Goal: Register for event/course

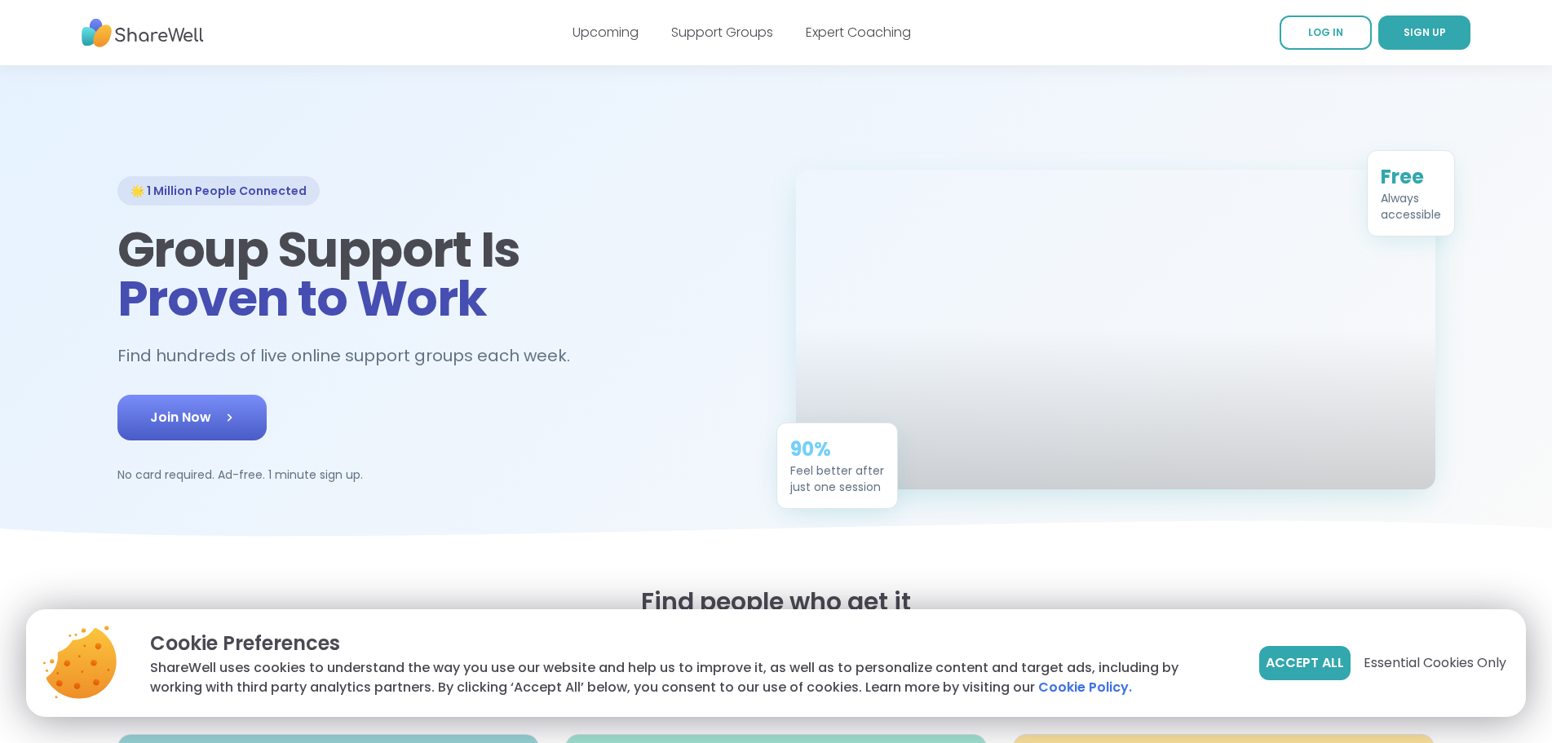
click at [150, 427] on span "Join Now" at bounding box center [192, 418] width 84 height 20
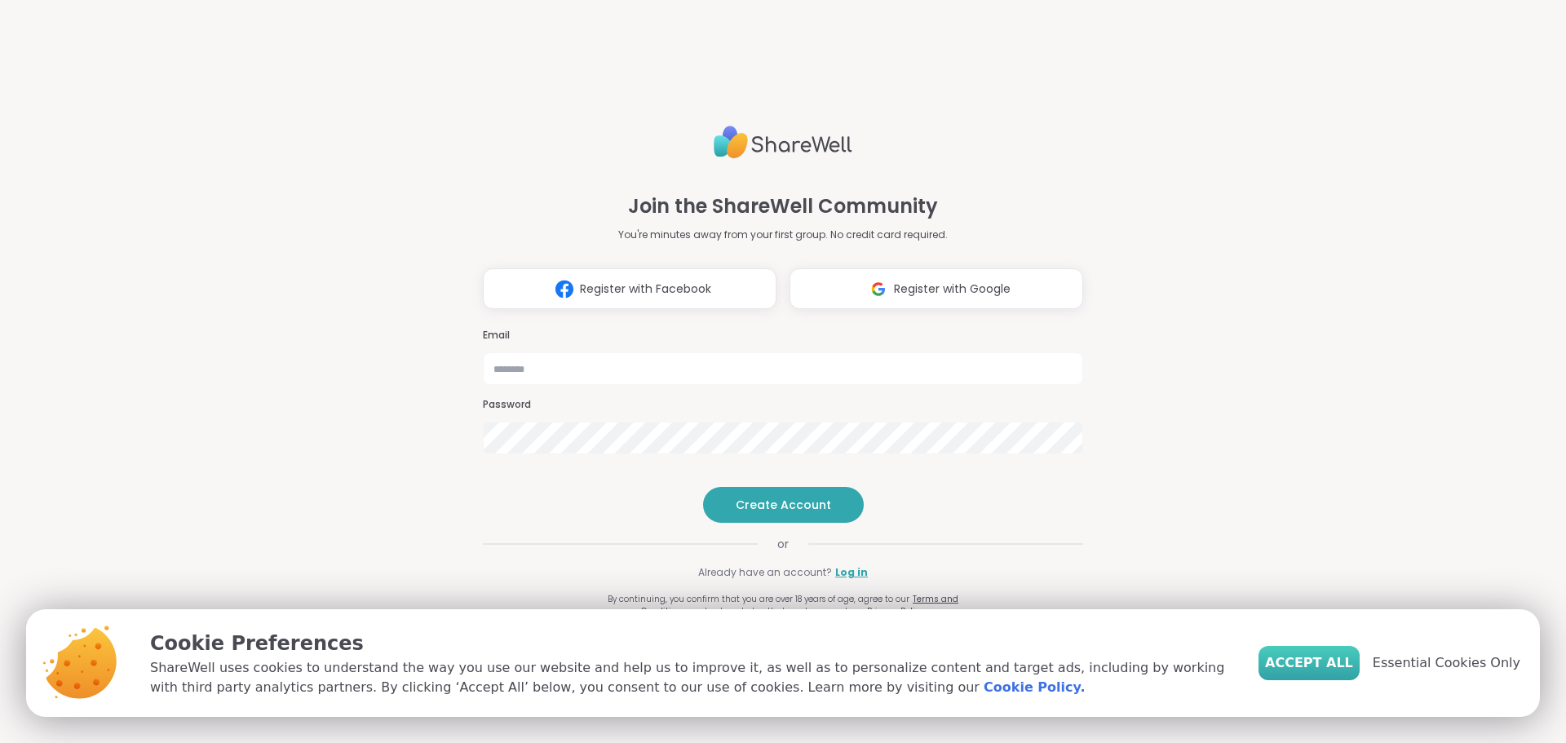
click at [1349, 668] on span "Accept All" at bounding box center [1309, 663] width 88 height 20
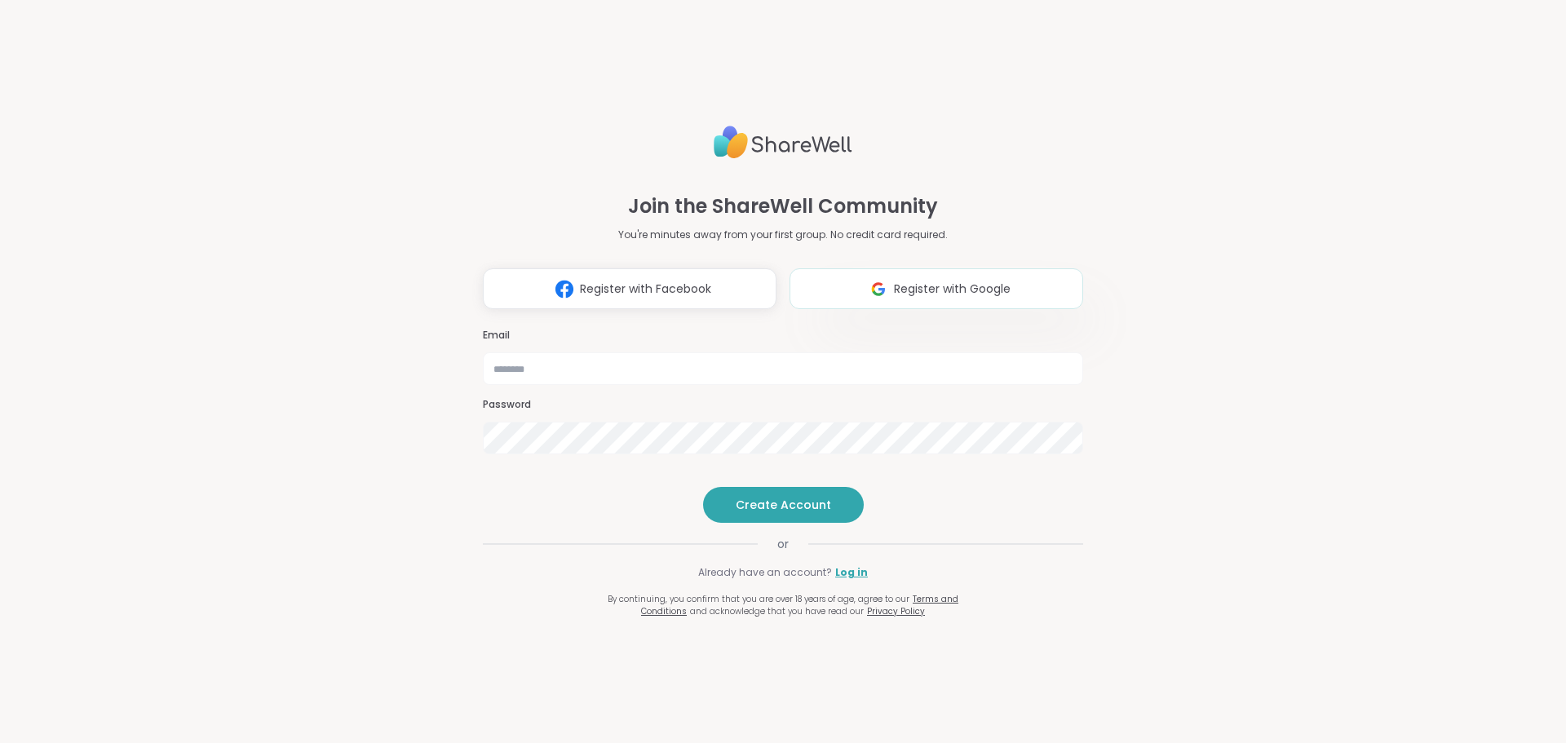
click at [957, 281] on span "Register with Google" at bounding box center [952, 289] width 117 height 17
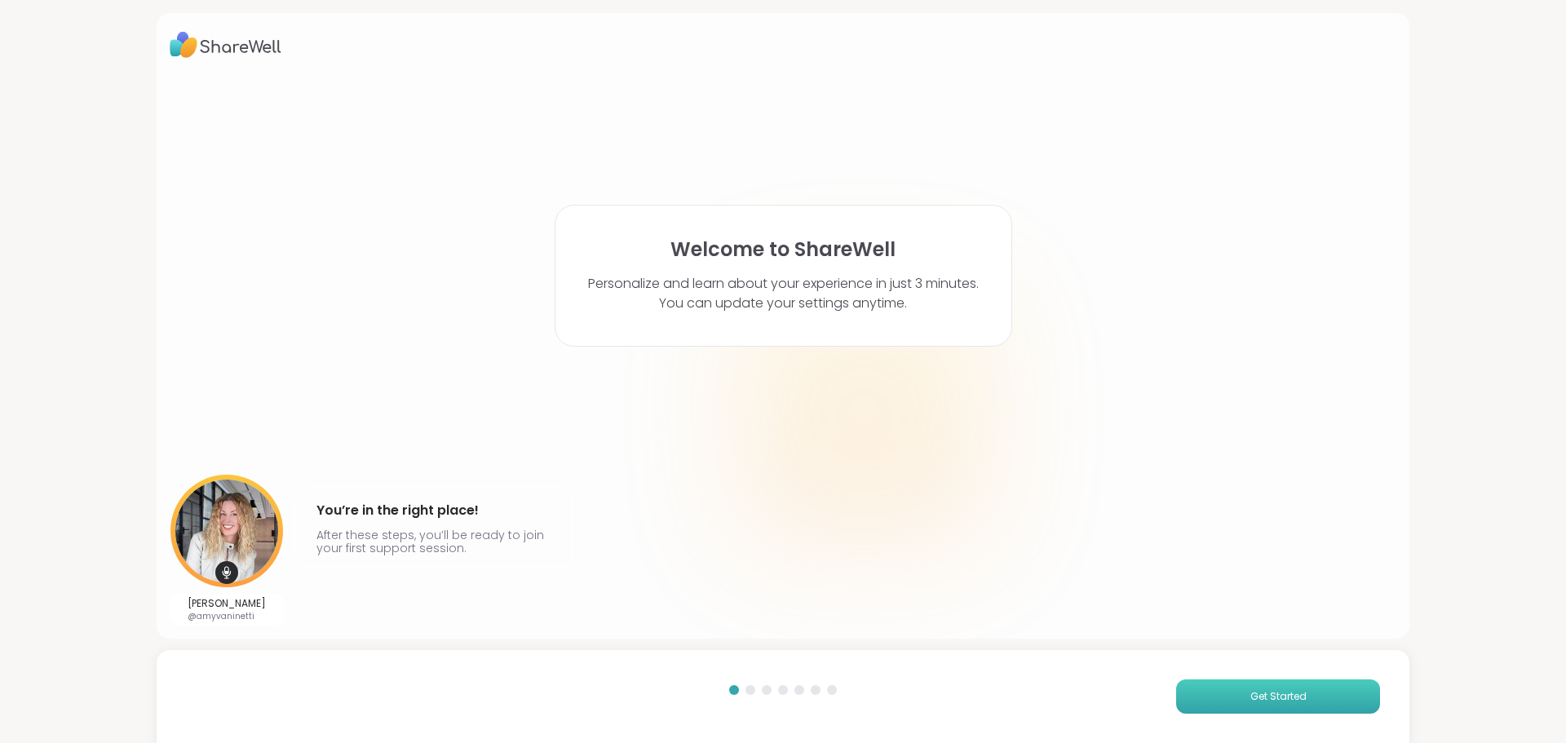
click at [1266, 695] on span "Get Started" at bounding box center [1278, 696] width 56 height 15
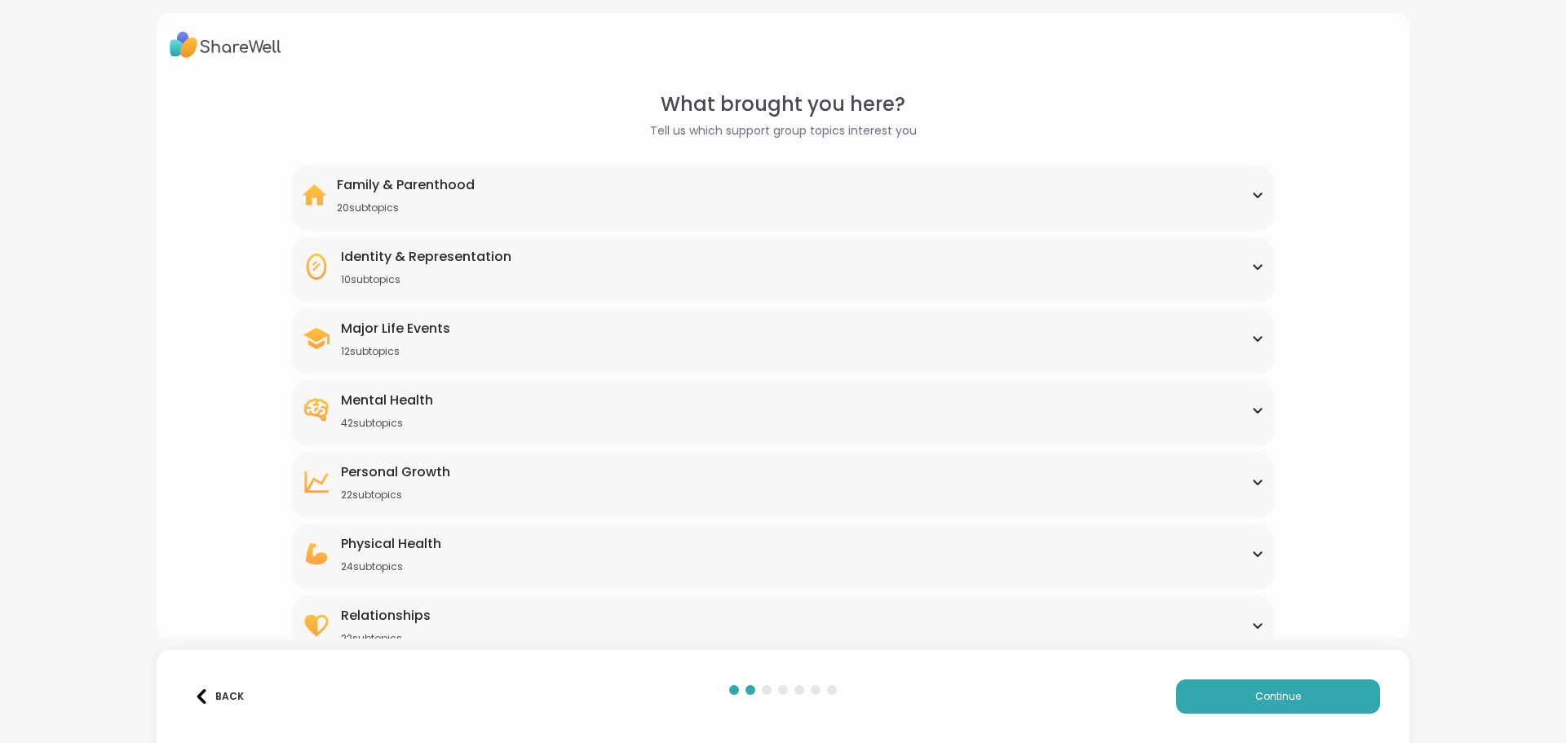
click at [831, 619] on div "Relationships 22 subtopics" at bounding box center [782, 625] width 961 height 39
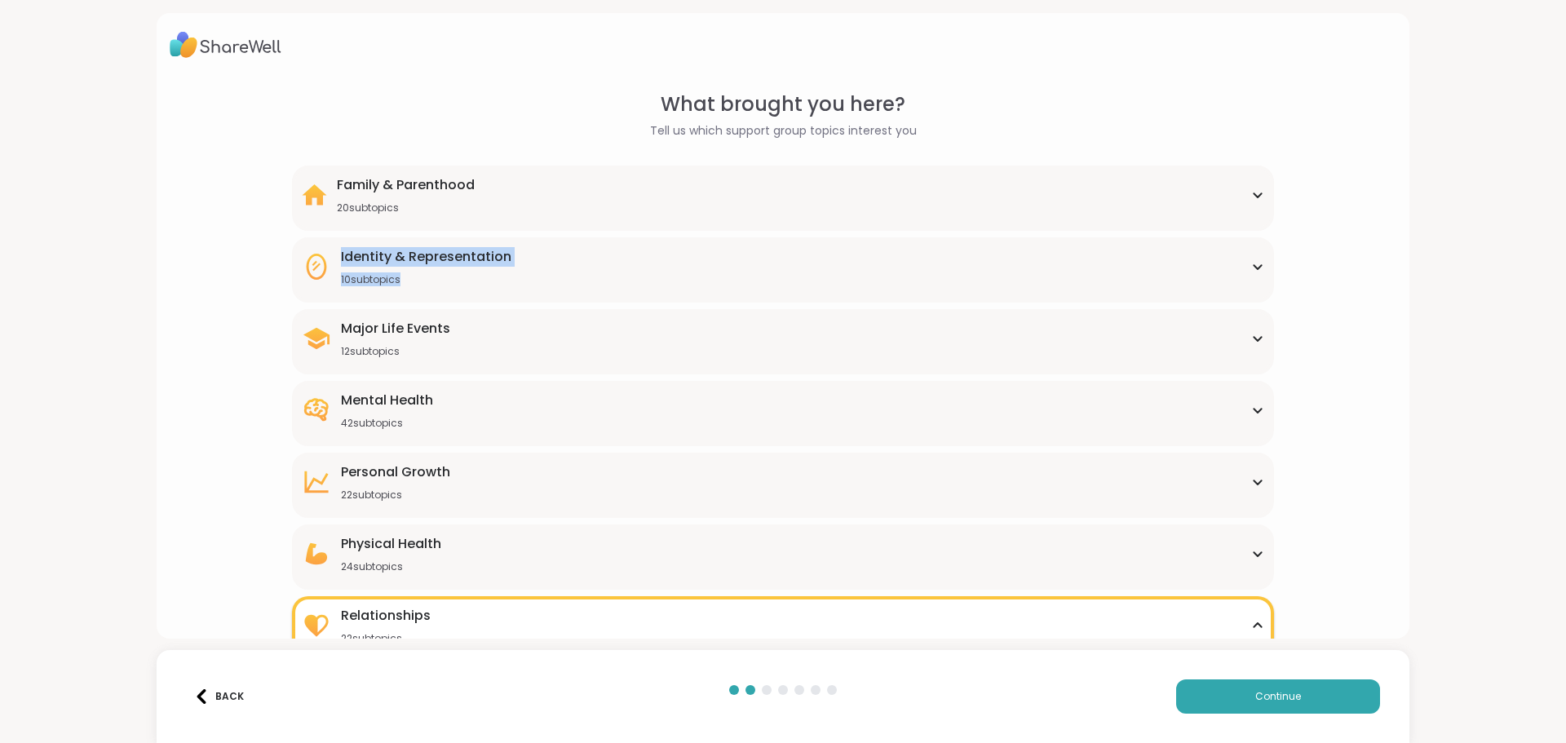
drag, startPoint x: 1557, startPoint y: 103, endPoint x: 1559, endPoint y: 295, distance: 192.5
click at [1559, 295] on html "What brought you here? Tell us which support group topics interest you Family &…" at bounding box center [783, 371] width 1566 height 743
drag, startPoint x: 1552, startPoint y: 369, endPoint x: 1543, endPoint y: 126, distance: 243.2
click at [1543, 126] on html "What brought you here? Tell us which support group topics interest you Family &…" at bounding box center [783, 371] width 1566 height 743
click at [1434, 414] on div "What brought you here? Tell us which support group topics interest you Family &…" at bounding box center [783, 371] width 1566 height 743
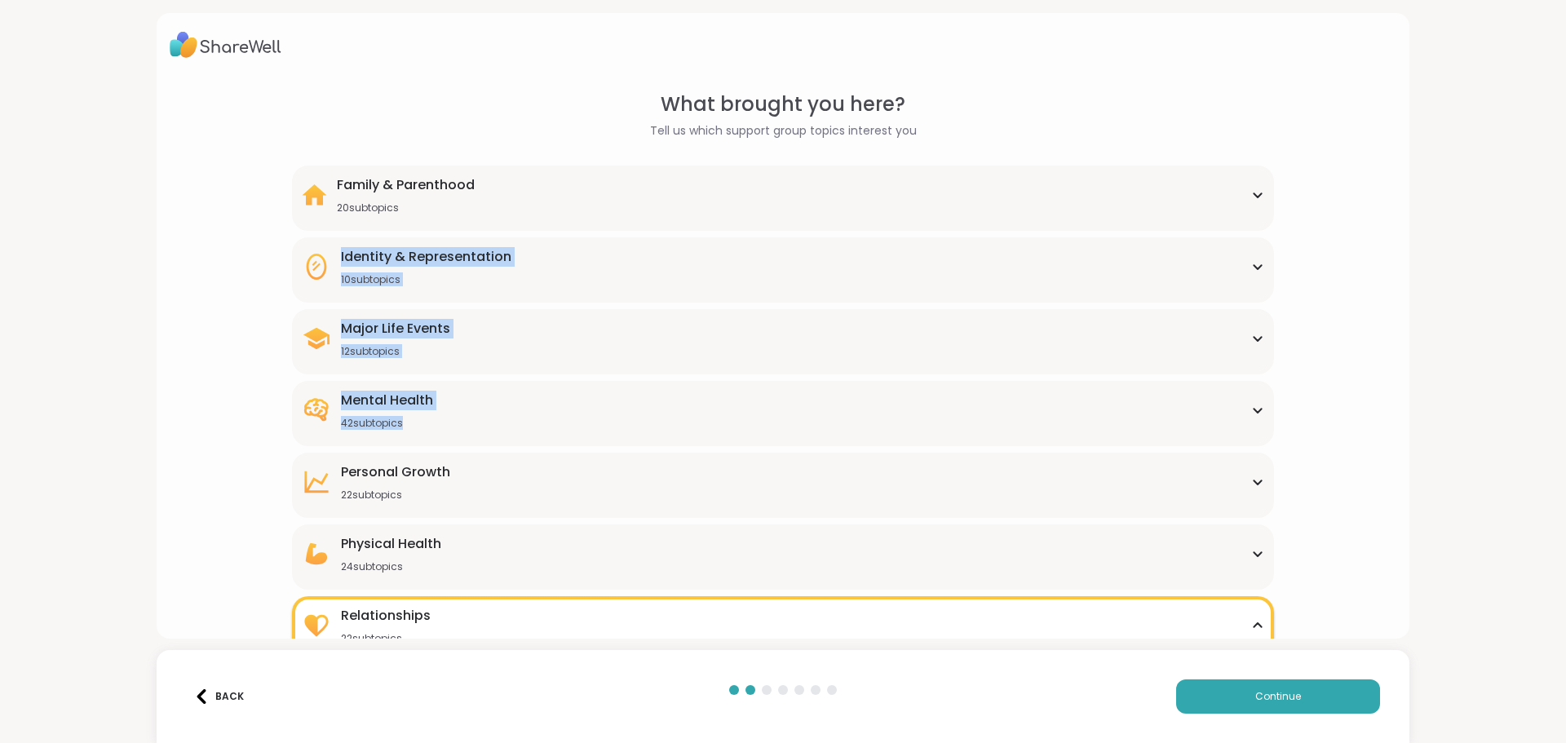
drag, startPoint x: 1343, startPoint y: 413, endPoint x: 1362, endPoint y: 229, distance: 185.3
click at [1362, 229] on div "What brought you here? Tell us which support group topics interest you Family &…" at bounding box center [783, 598] width 1227 height 1017
click at [1362, 232] on div "What brought you here? Tell us which support group topics interest you Family &…" at bounding box center [783, 598] width 1227 height 1017
drag, startPoint x: 1455, startPoint y: 219, endPoint x: 1487, endPoint y: 539, distance: 322.1
click at [1487, 539] on div "What brought you here? Tell us which support group topics interest you Family &…" at bounding box center [783, 371] width 1566 height 743
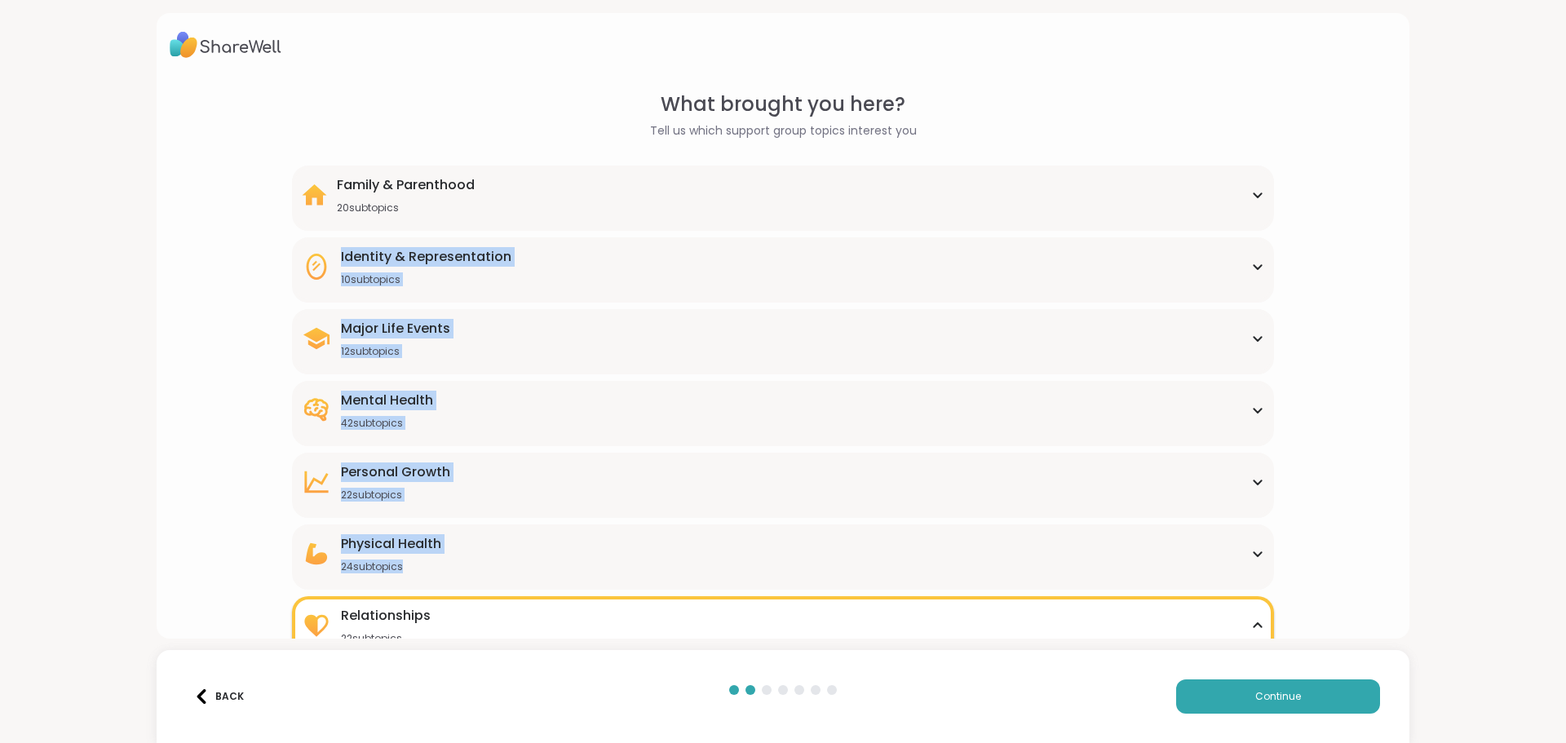
click at [1453, 560] on div "What brought you here? Tell us which support group topics interest you Family &…" at bounding box center [783, 371] width 1566 height 743
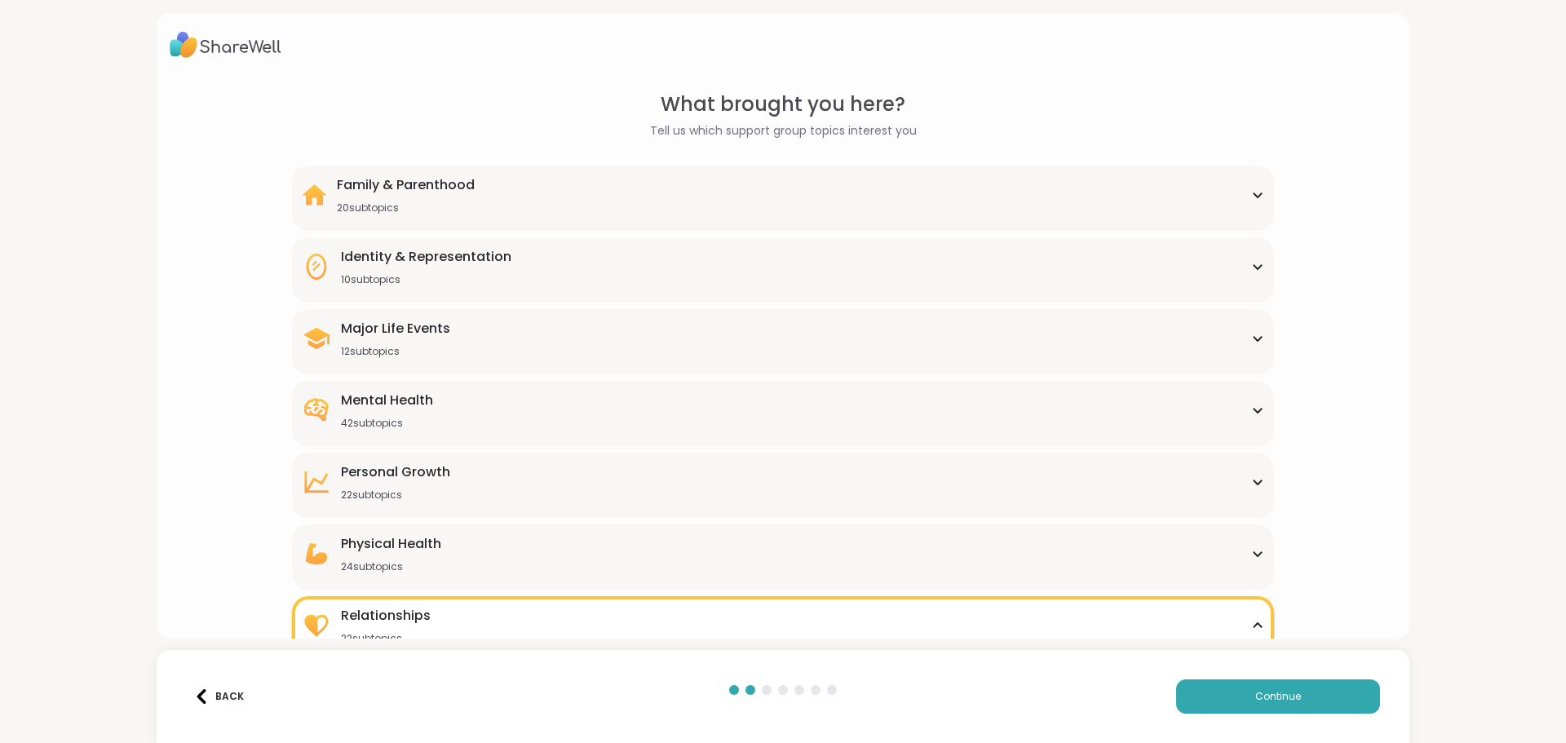
scroll to position [163, 0]
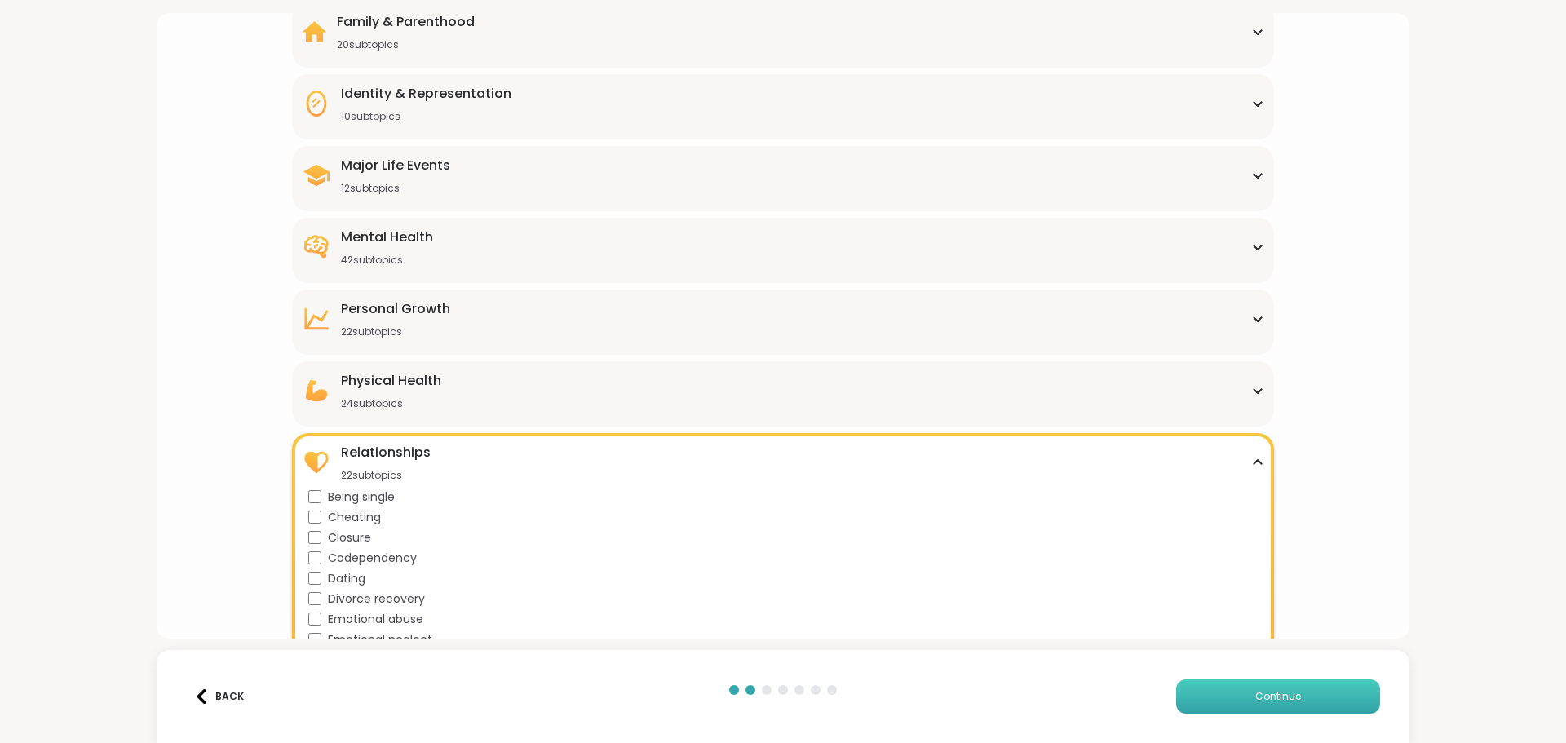
click at [1262, 695] on span "Continue" at bounding box center [1278, 696] width 46 height 15
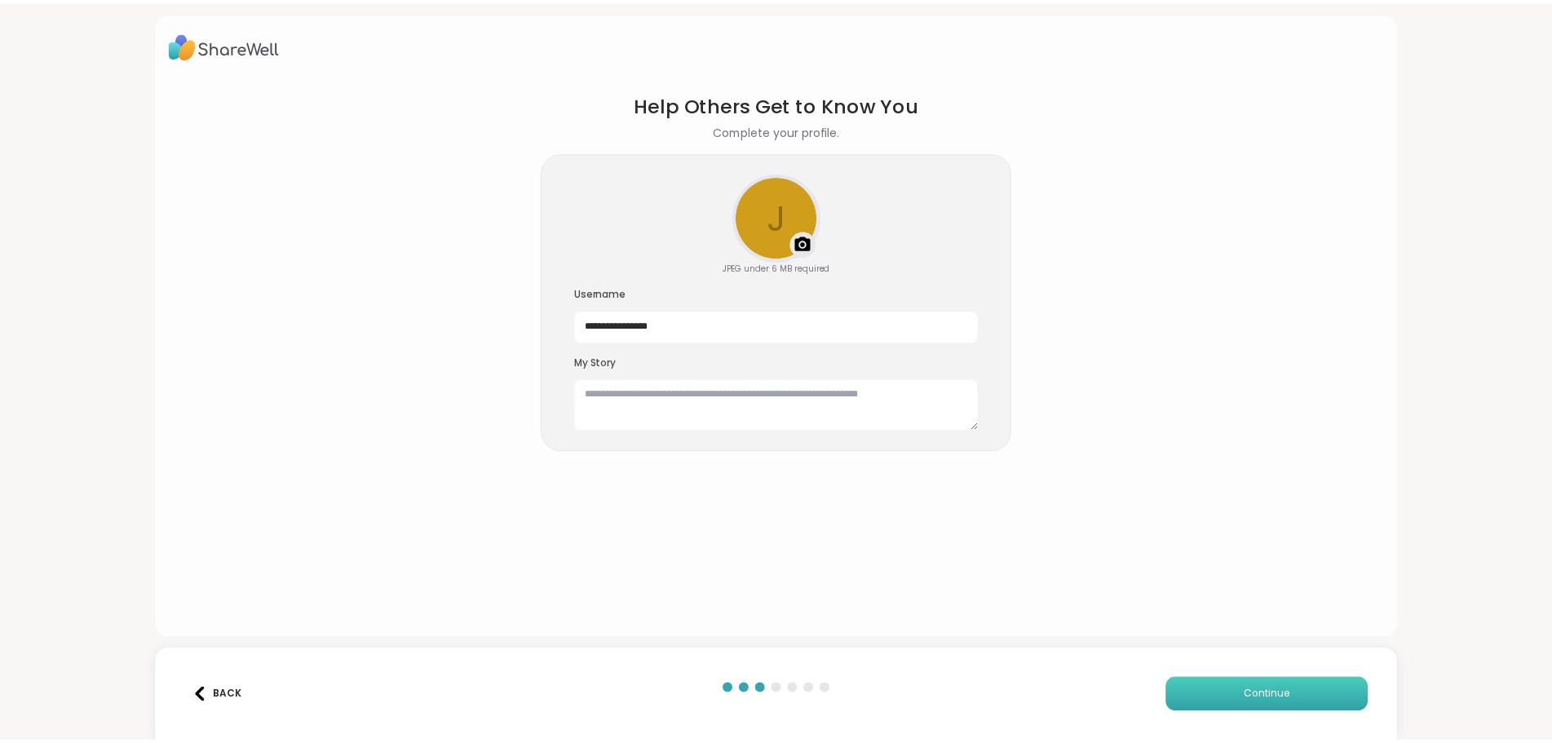
scroll to position [0, 0]
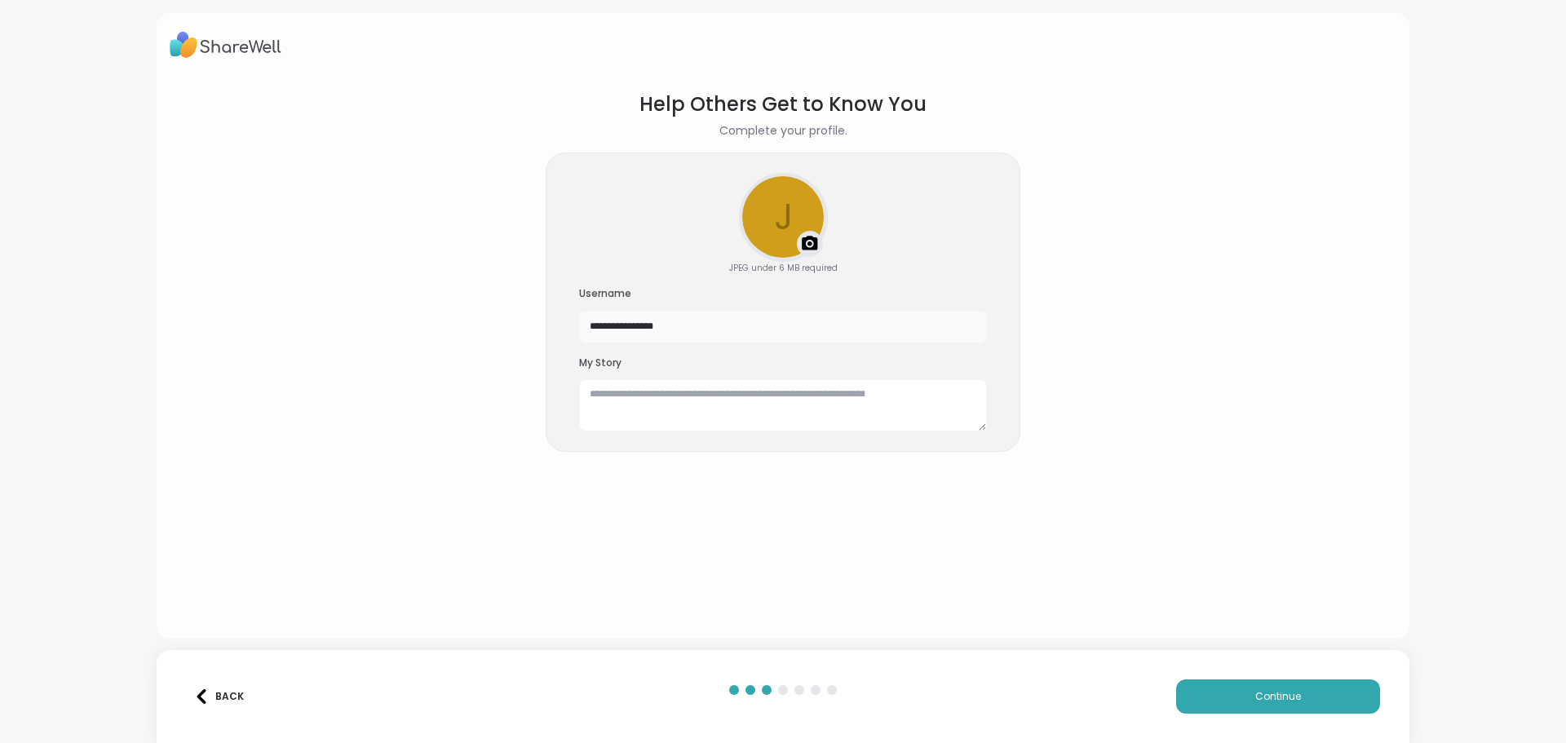
click at [708, 325] on input "**********" at bounding box center [783, 327] width 408 height 33
drag, startPoint x: 719, startPoint y: 325, endPoint x: 530, endPoint y: 333, distance: 189.3
click at [530, 333] on section "**********" at bounding box center [783, 351] width 1227 height 549
type input "**********"
click at [1116, 367] on section "**********" at bounding box center [783, 351] width 1227 height 549
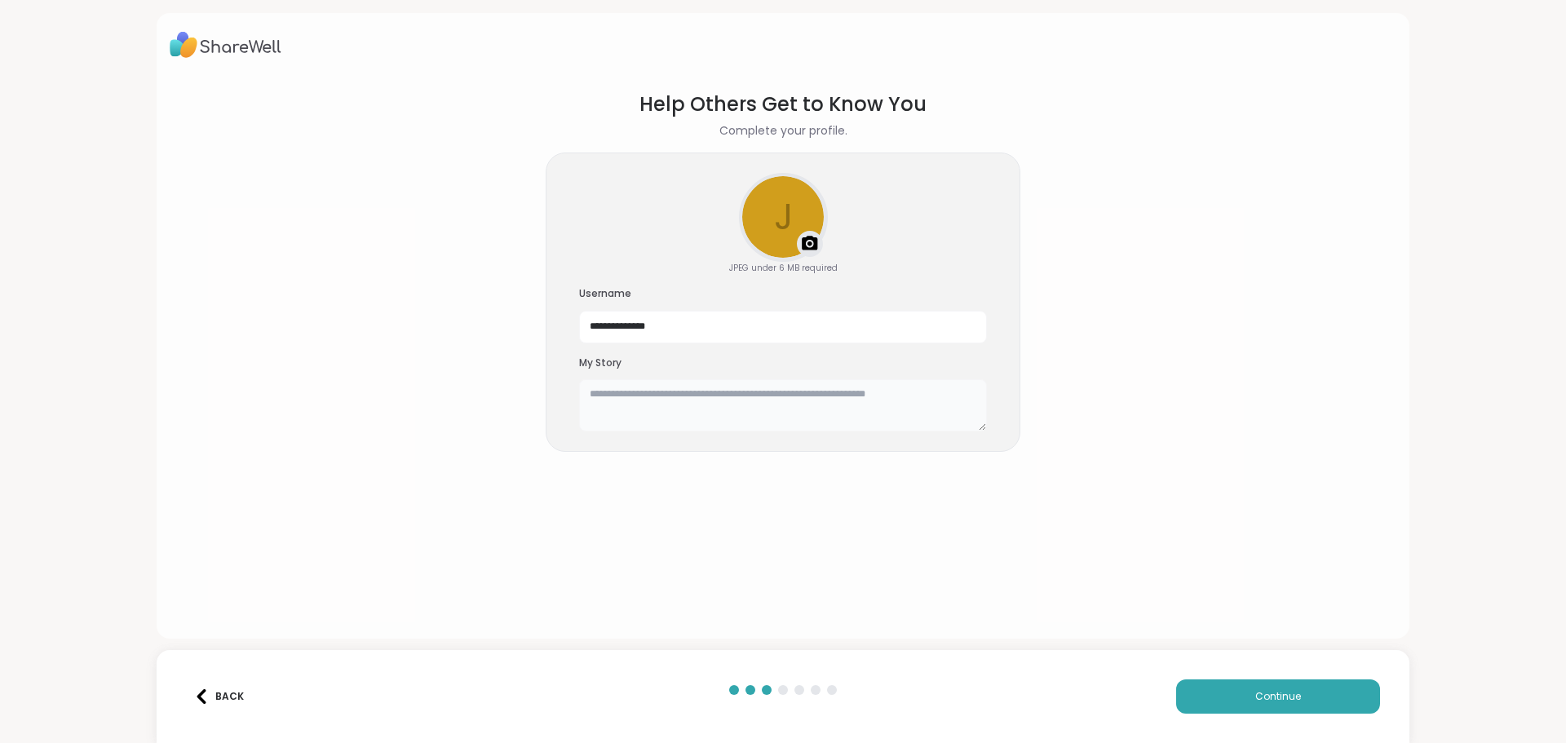
click at [822, 394] on textarea at bounding box center [783, 405] width 408 height 52
type textarea "**********"
click at [1271, 696] on span "Continue" at bounding box center [1278, 696] width 46 height 15
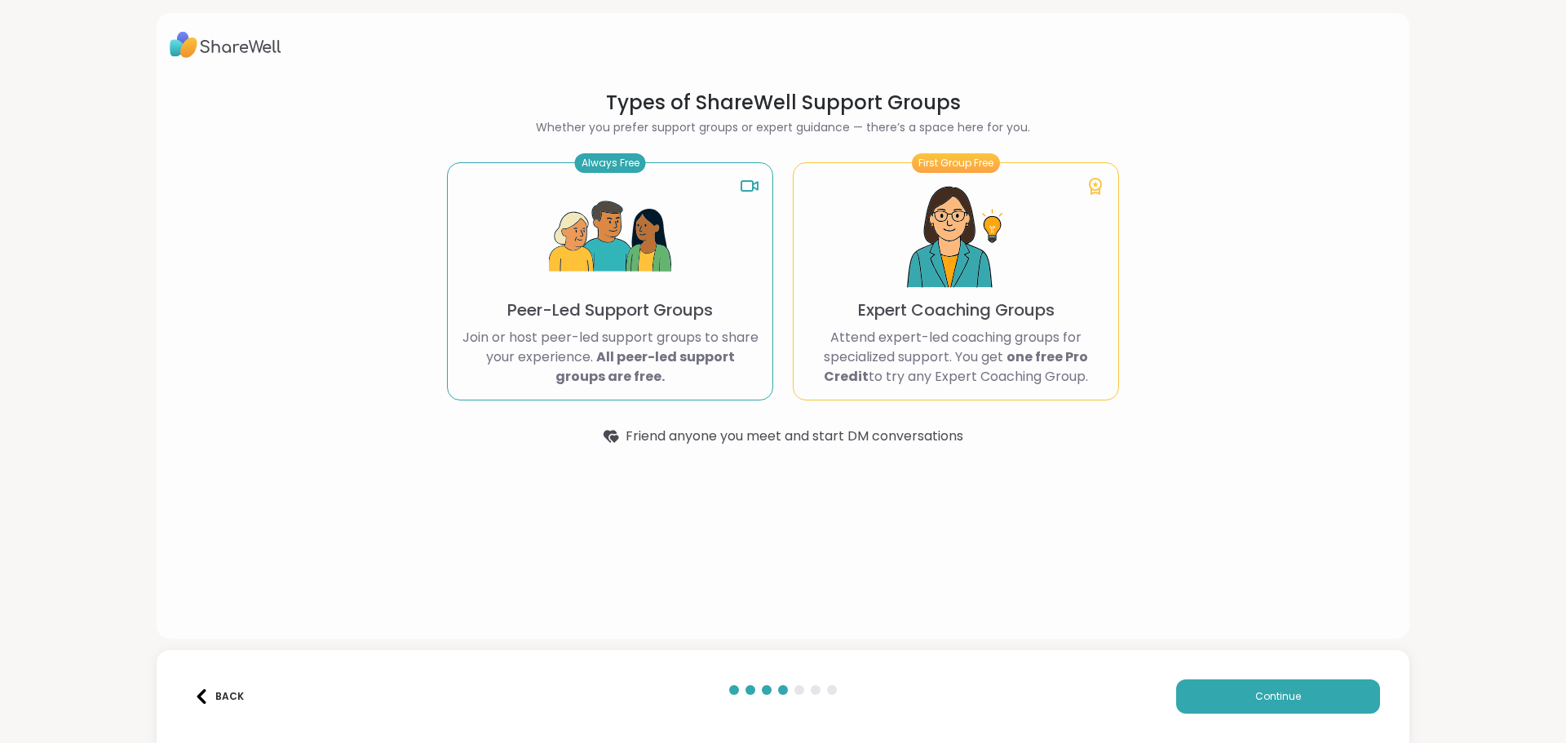
click at [613, 255] on img at bounding box center [610, 237] width 122 height 122
click at [637, 330] on p "Join or host peer-led support groups to share your experience. All peer-led sup…" at bounding box center [610, 357] width 298 height 59
click at [1261, 687] on button "Continue" at bounding box center [1278, 696] width 204 height 34
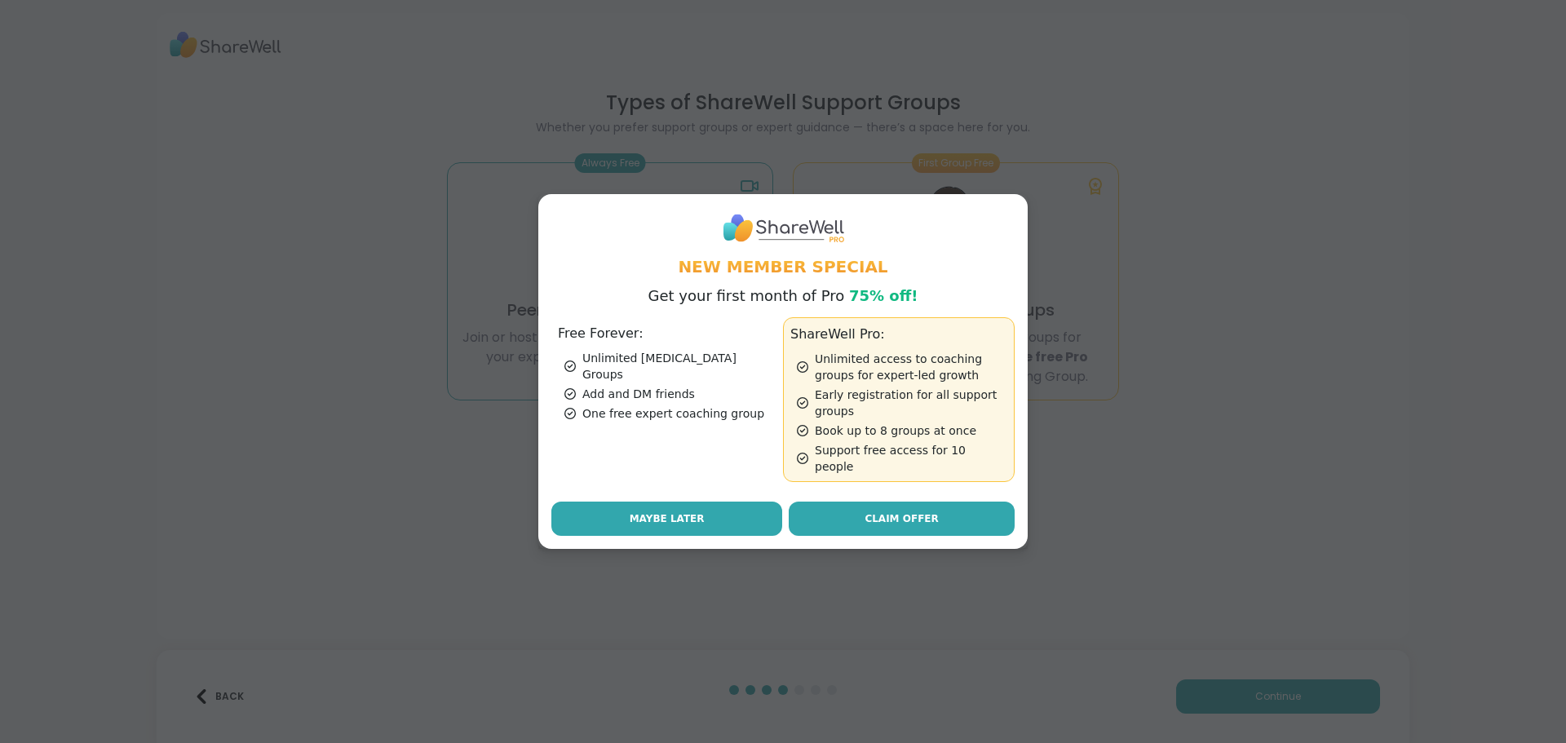
click at [689, 511] on span "Maybe Later" at bounding box center [667, 518] width 75 height 15
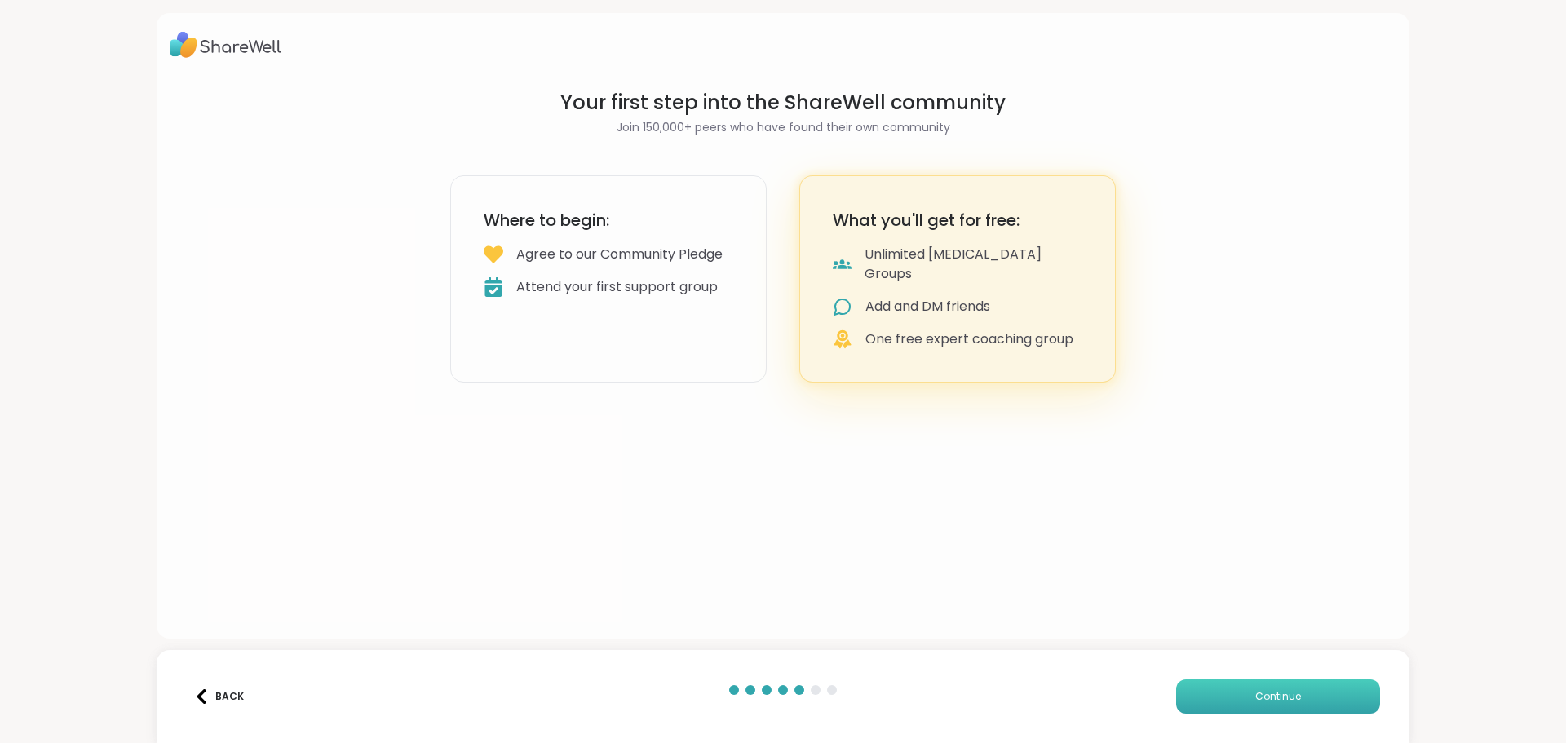
click at [1274, 697] on span "Continue" at bounding box center [1278, 696] width 46 height 15
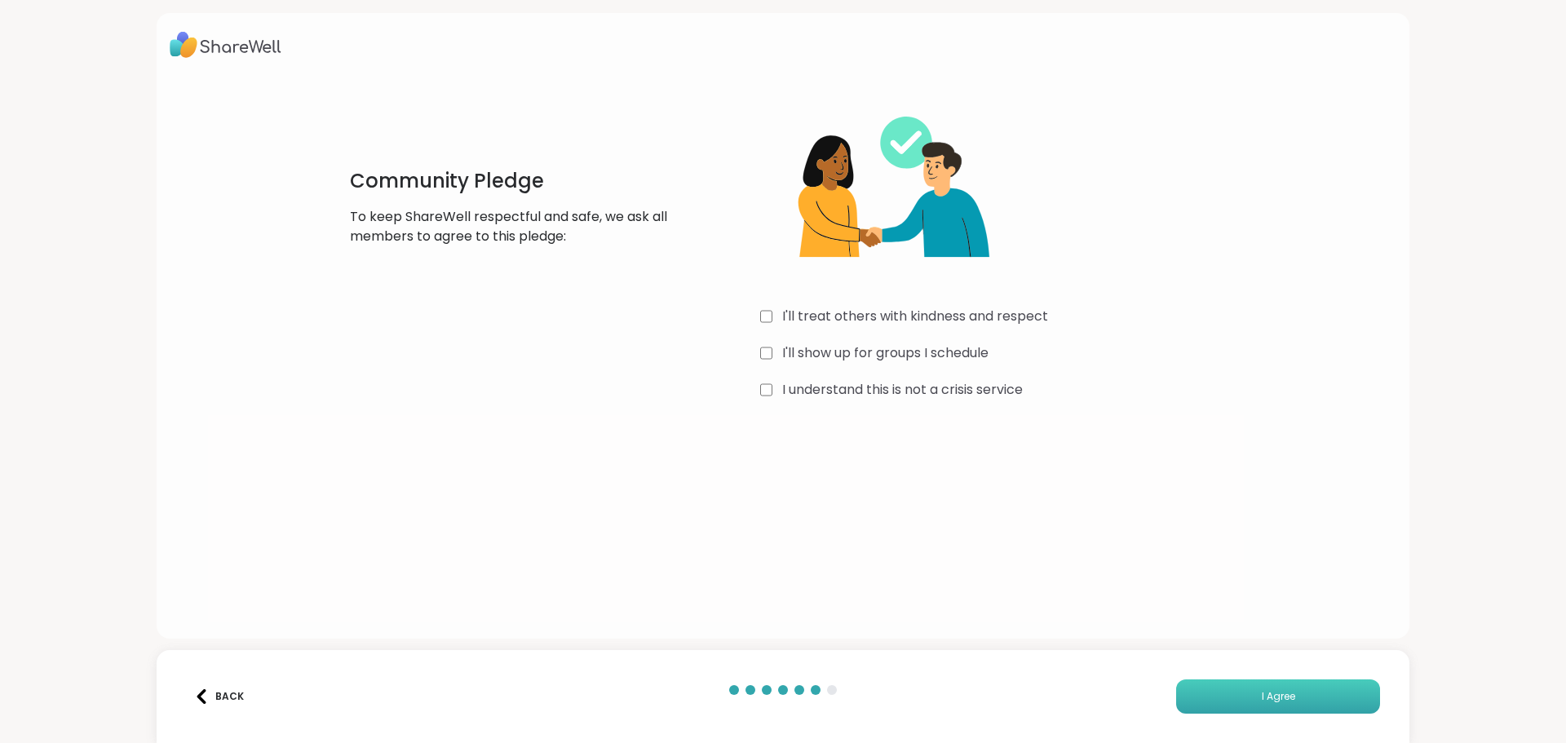
click at [1268, 699] on span "I Agree" at bounding box center [1278, 696] width 33 height 15
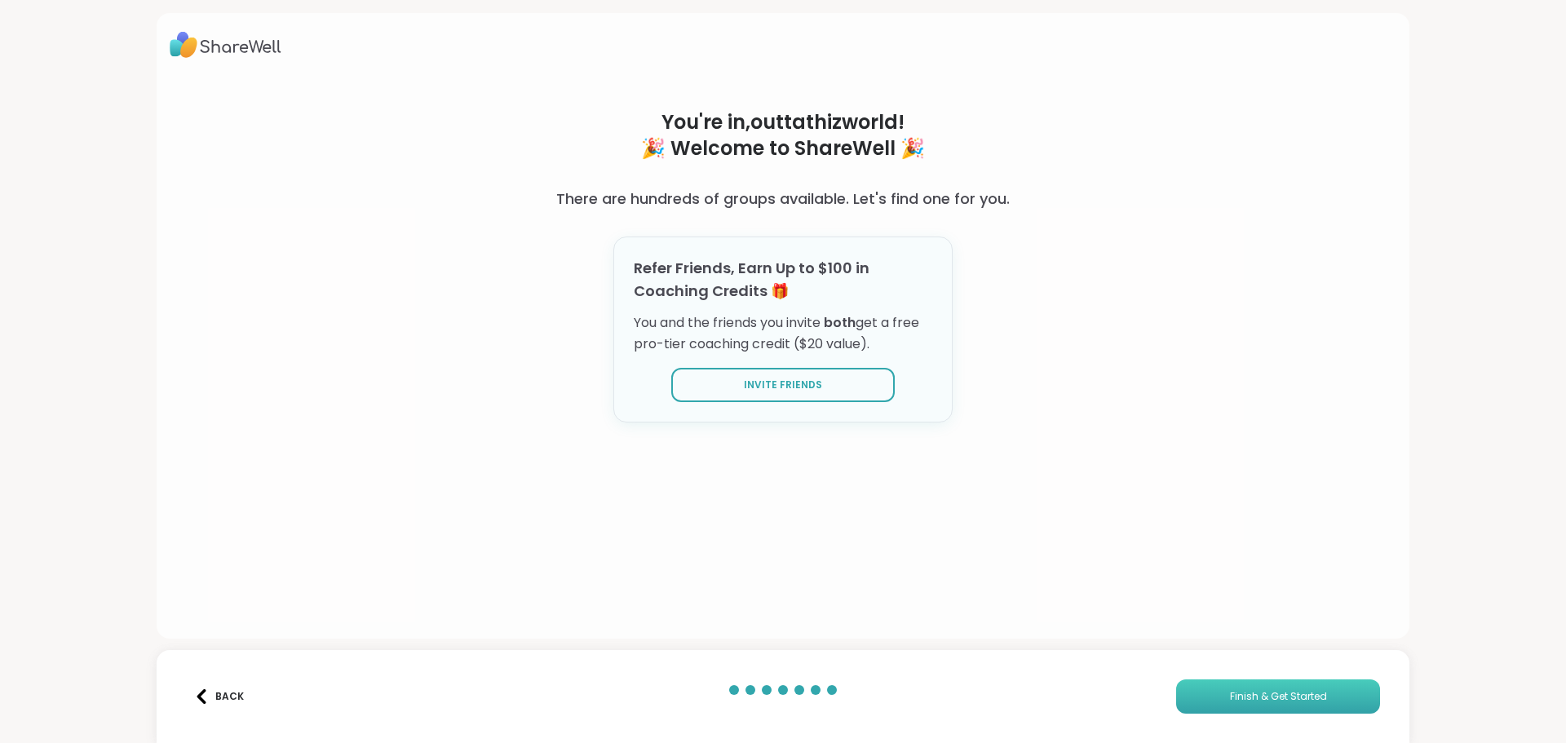
click at [1281, 696] on span "Finish & Get Started" at bounding box center [1278, 696] width 97 height 15
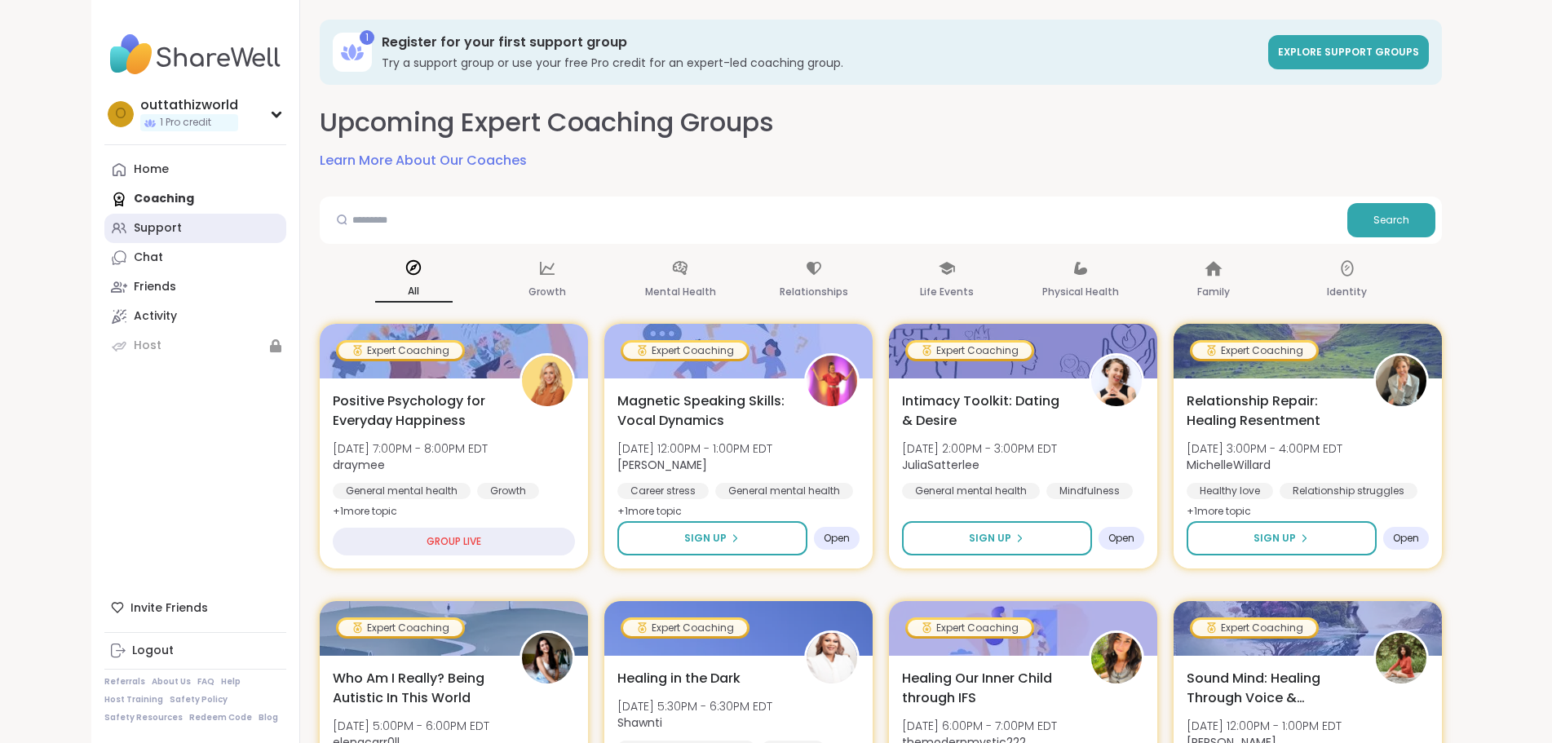
click at [134, 225] on div "Support" at bounding box center [158, 228] width 48 height 16
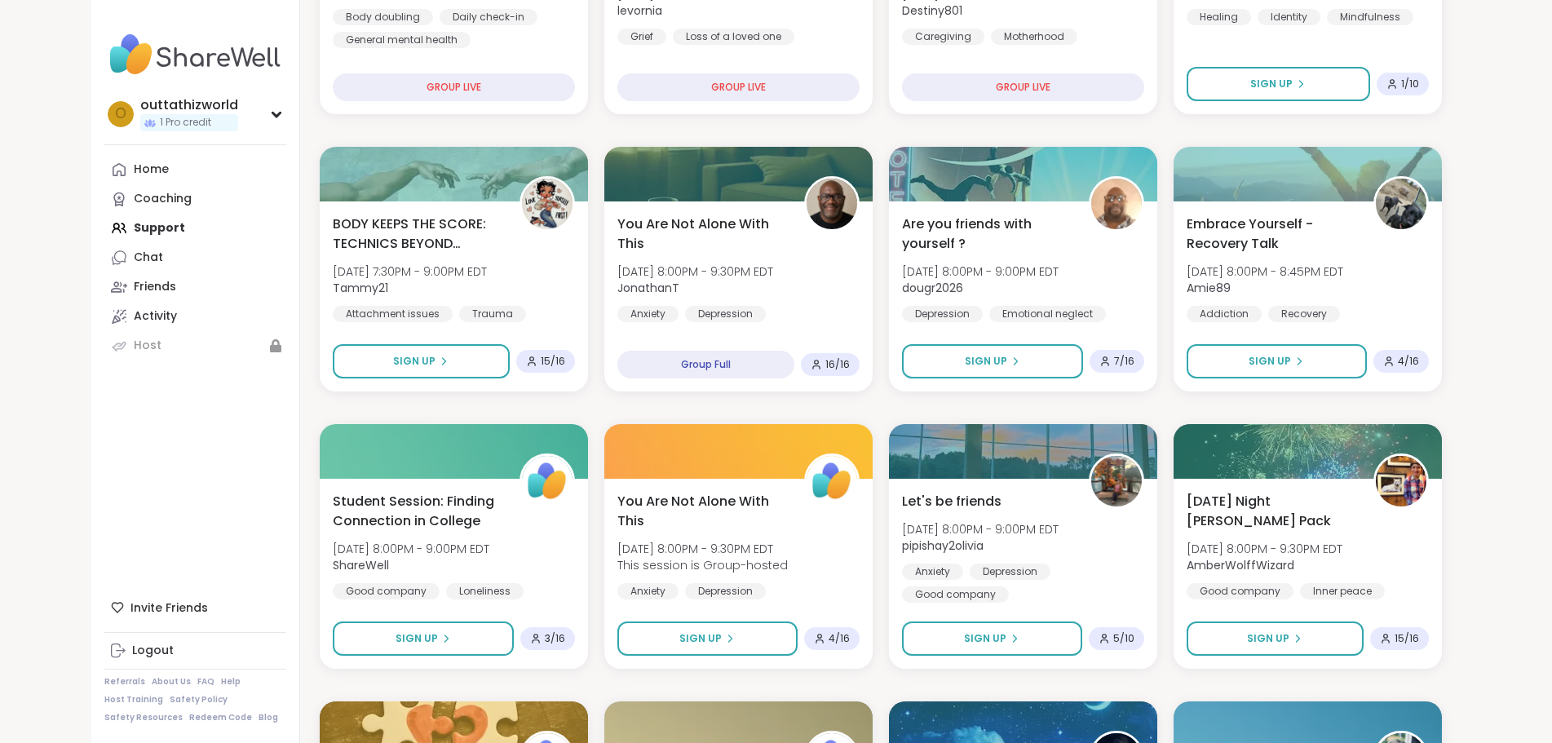
scroll to position [428, 0]
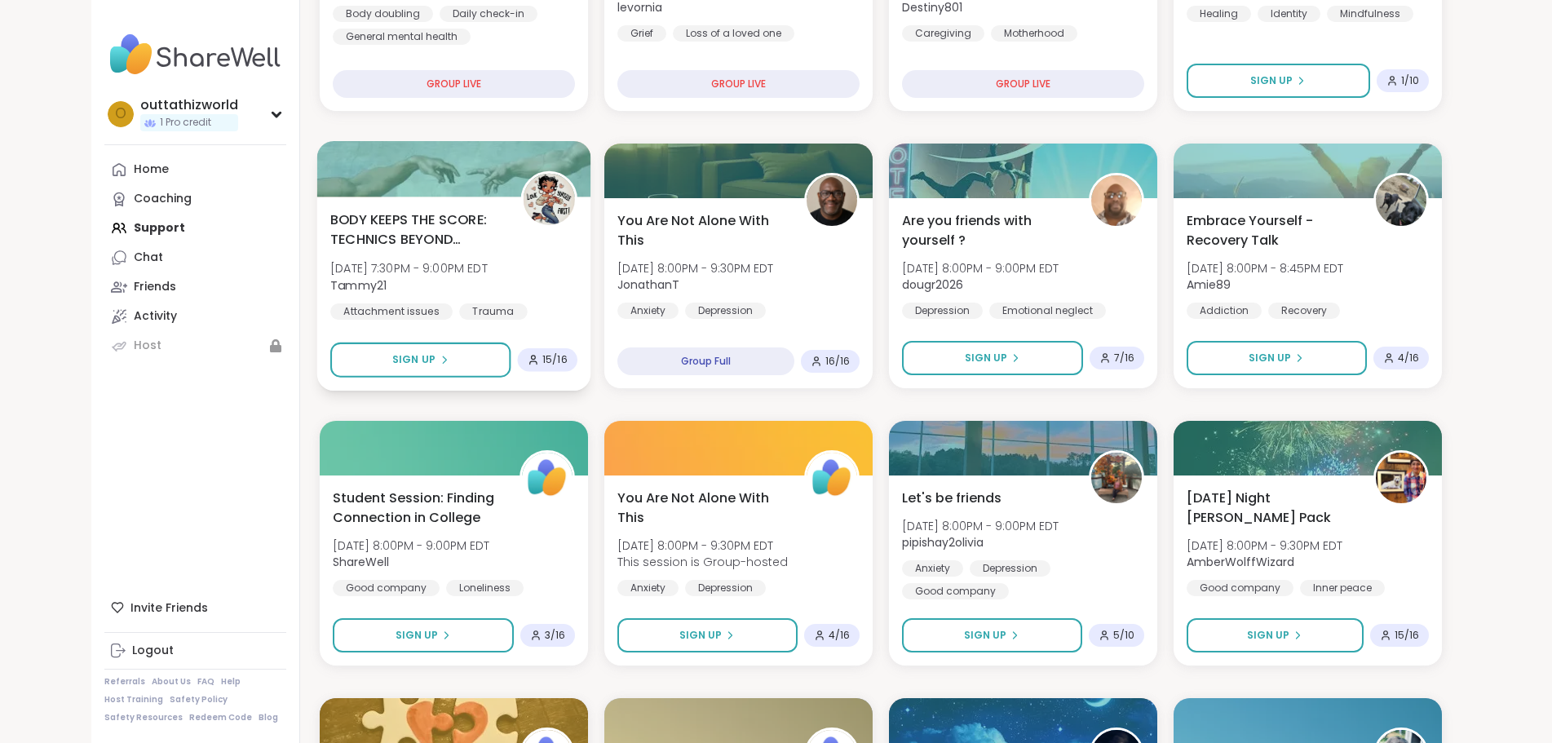
click at [330, 312] on div "Attachment issues" at bounding box center [391, 311] width 122 height 16
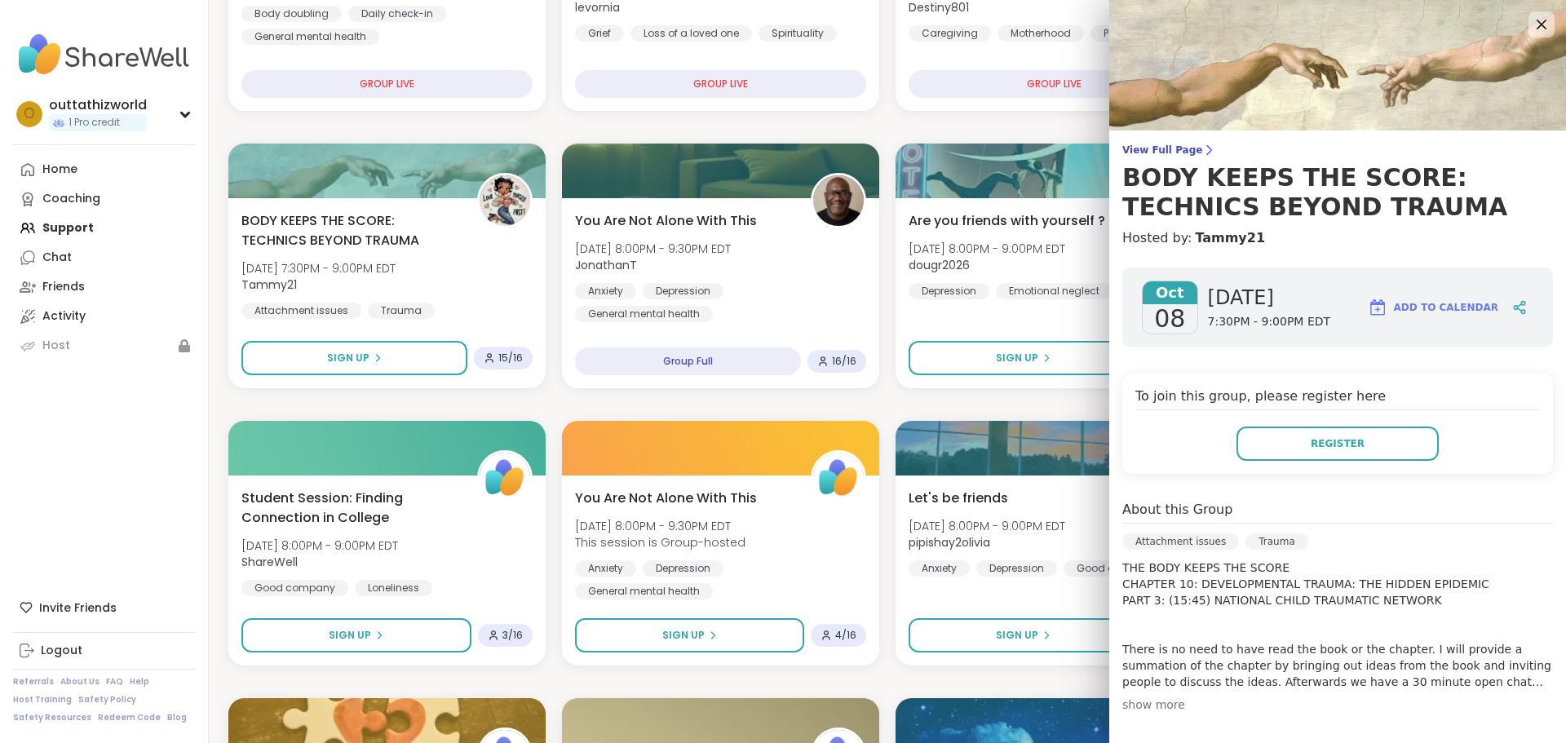
click at [1153, 704] on div "show more" at bounding box center [1337, 704] width 431 height 16
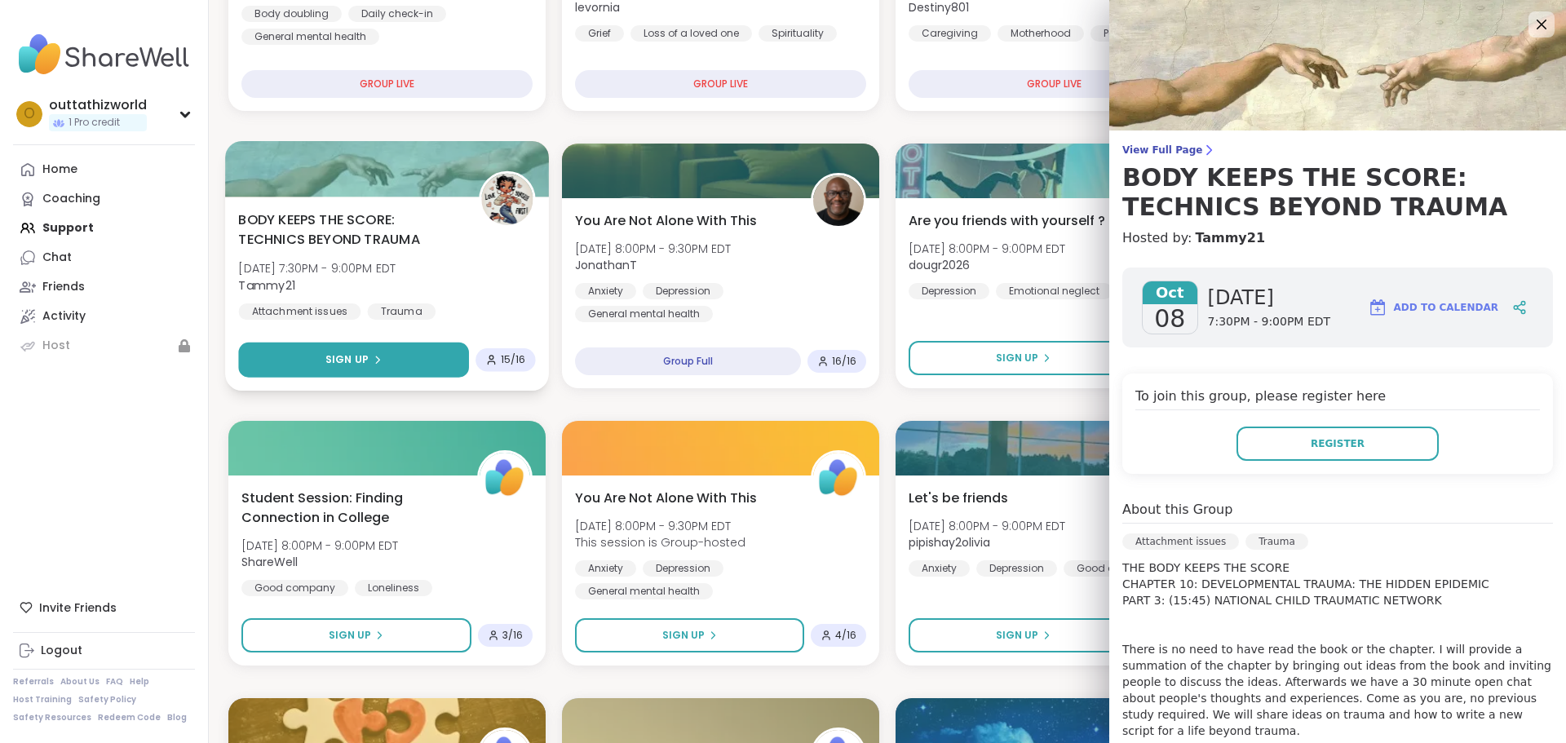
click at [387, 354] on button "Sign Up" at bounding box center [353, 360] width 231 height 35
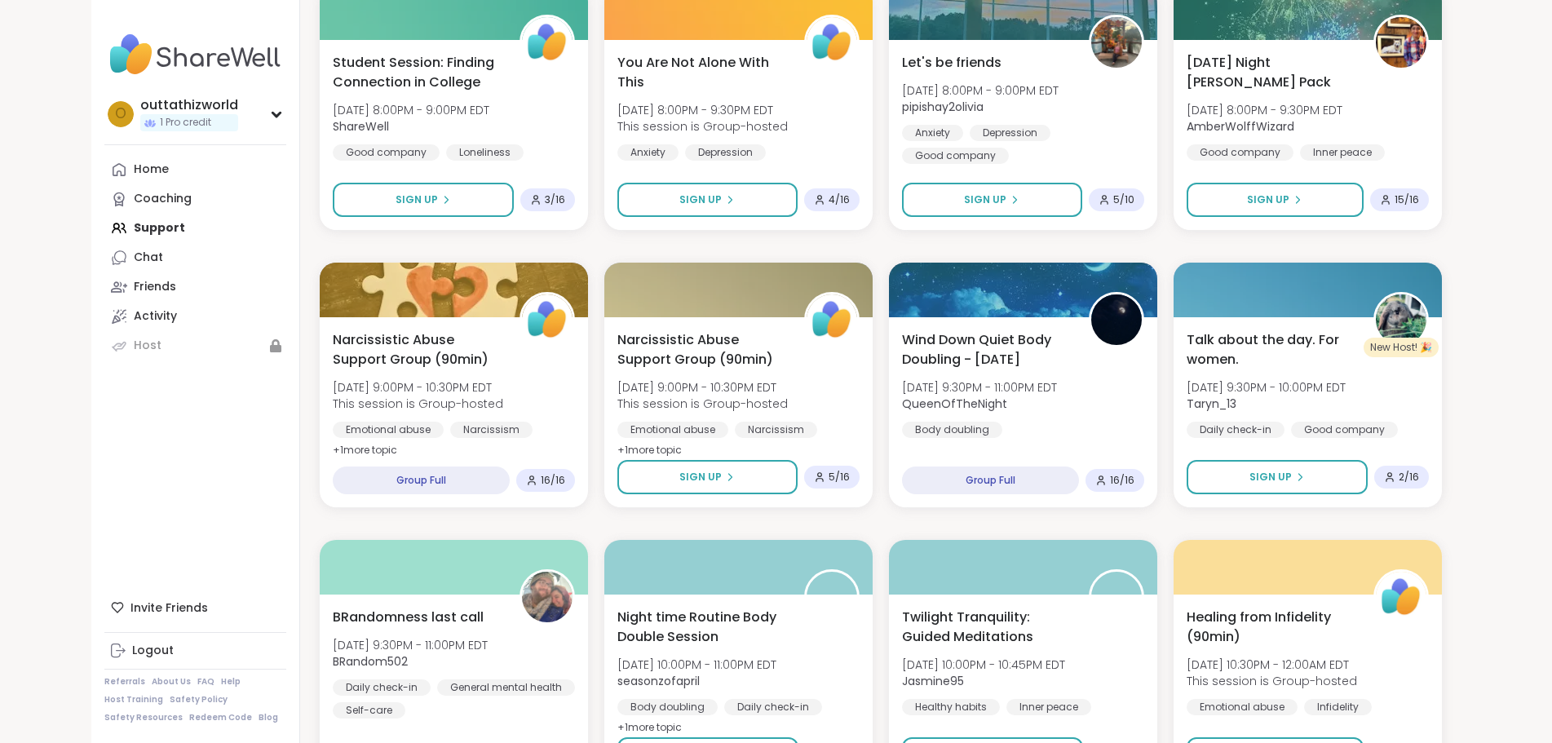
scroll to position [908, 0]
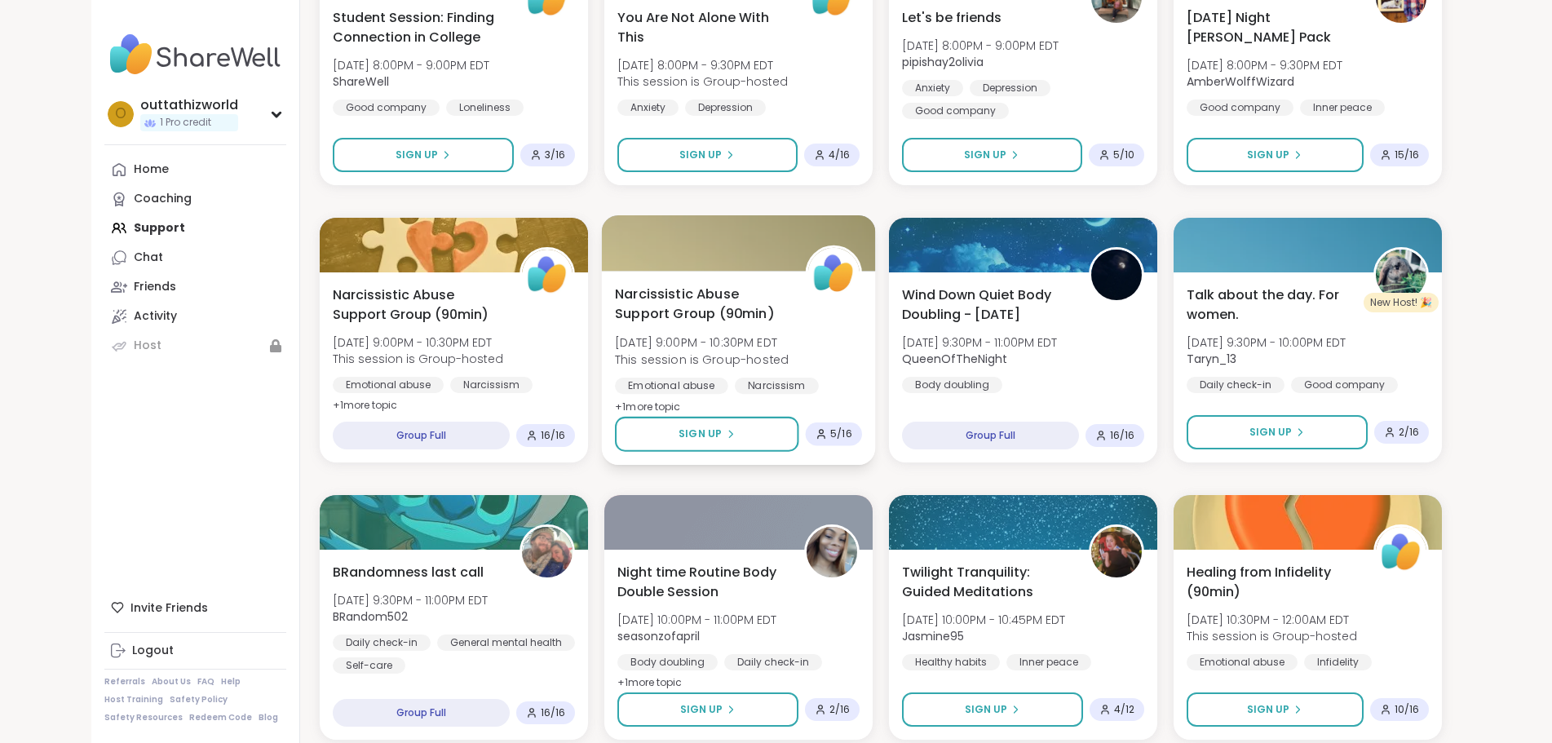
click at [665, 292] on span "Narcissistic Abuse Support Group (90min)" at bounding box center [701, 304] width 172 height 40
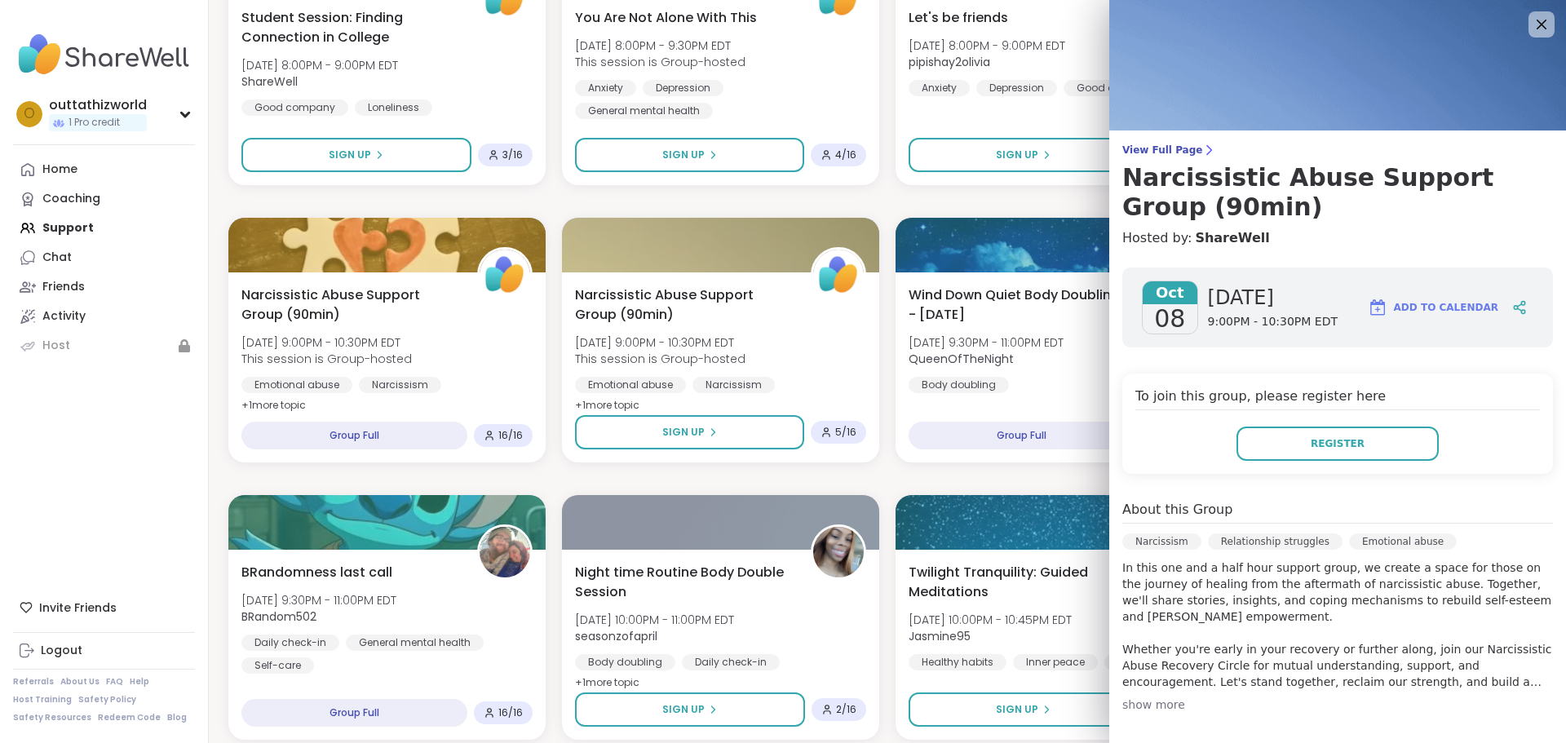
click at [1146, 704] on div "show more" at bounding box center [1337, 704] width 431 height 16
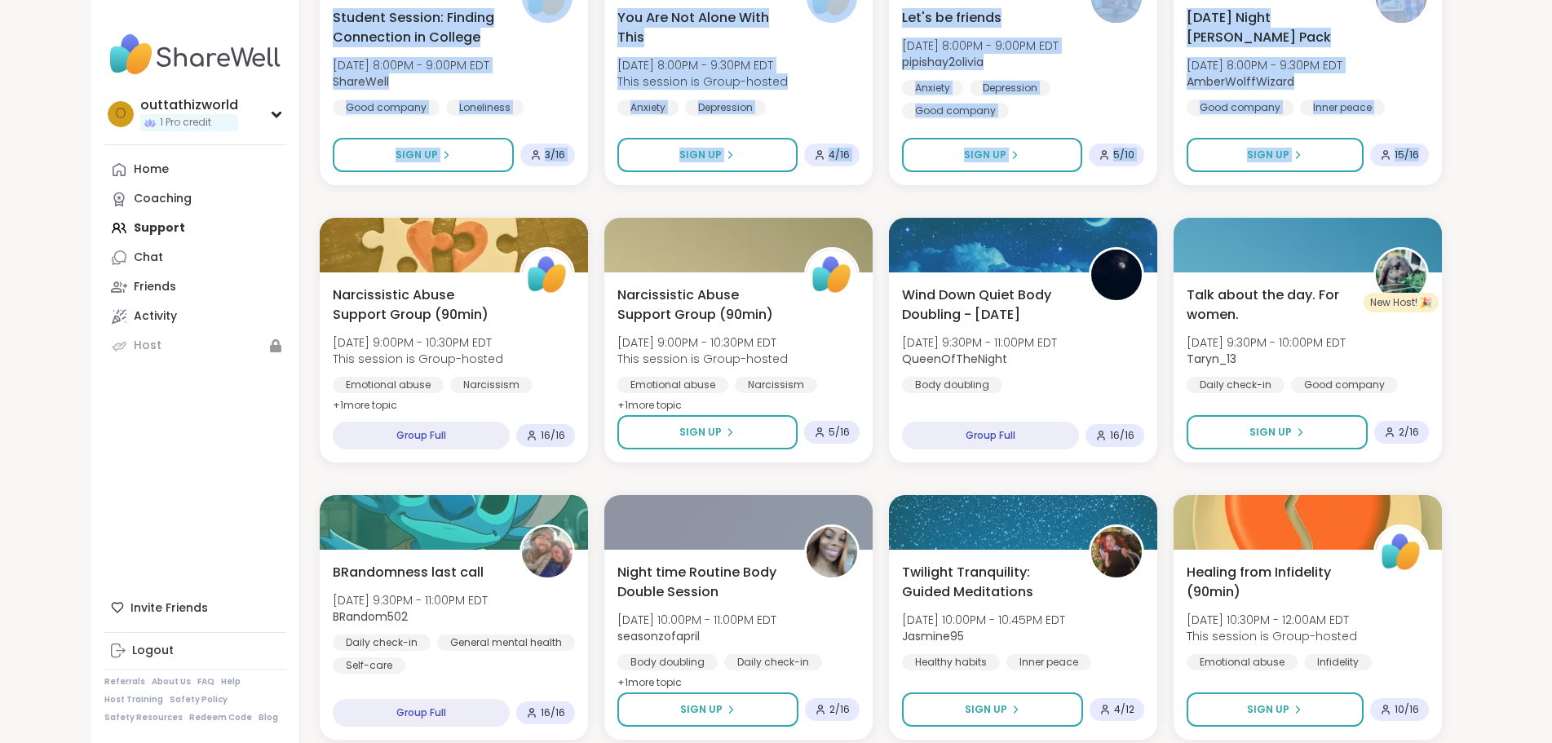
drag, startPoint x: 1555, startPoint y: 104, endPoint x: 1555, endPoint y: 155, distance: 50.6
click at [1552, 155] on html "outtathizworld 1 Pro credit o outtathizworld 1 Pro credit Profile Membership Se…" at bounding box center [776, 504] width 1552 height 2824
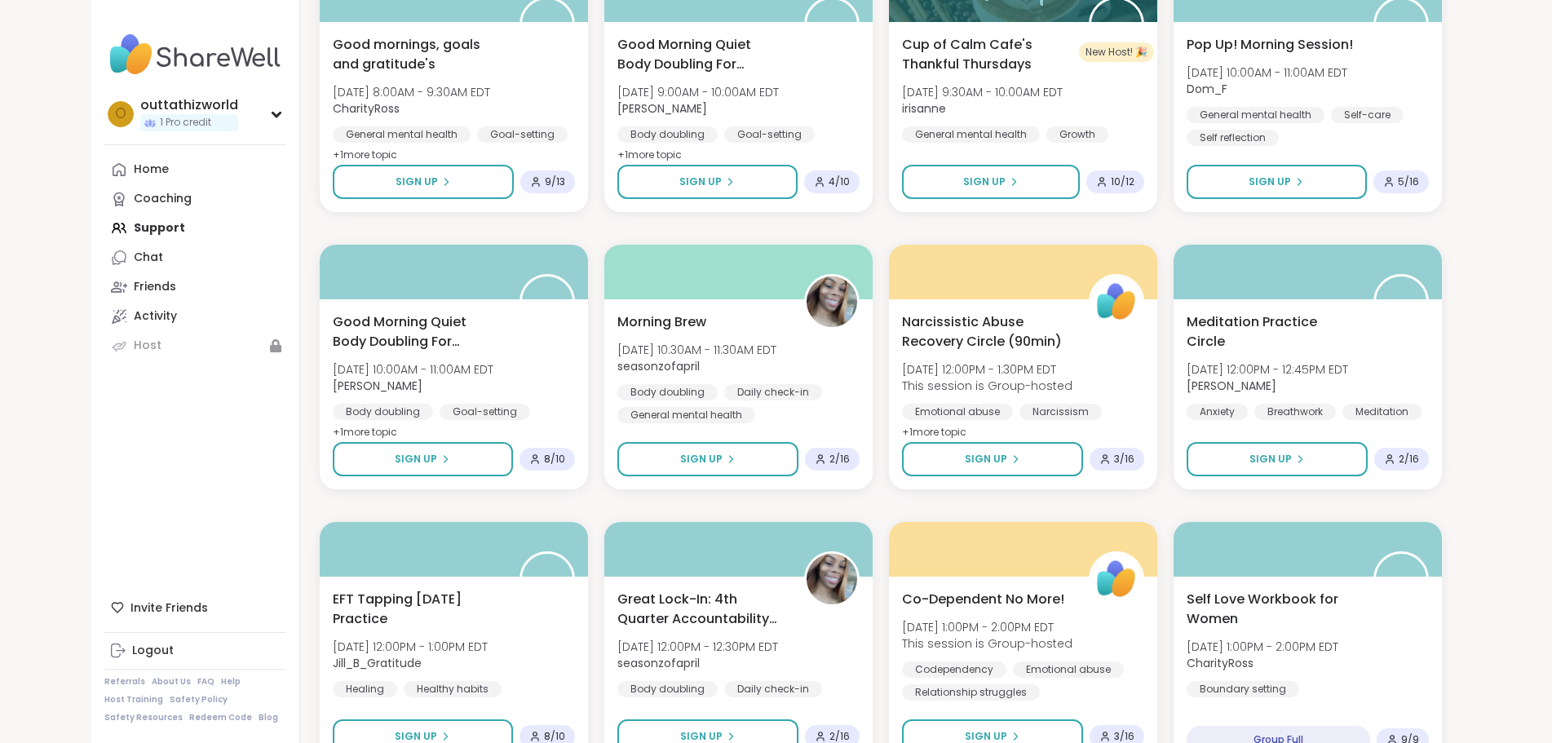
scroll to position [2081, 0]
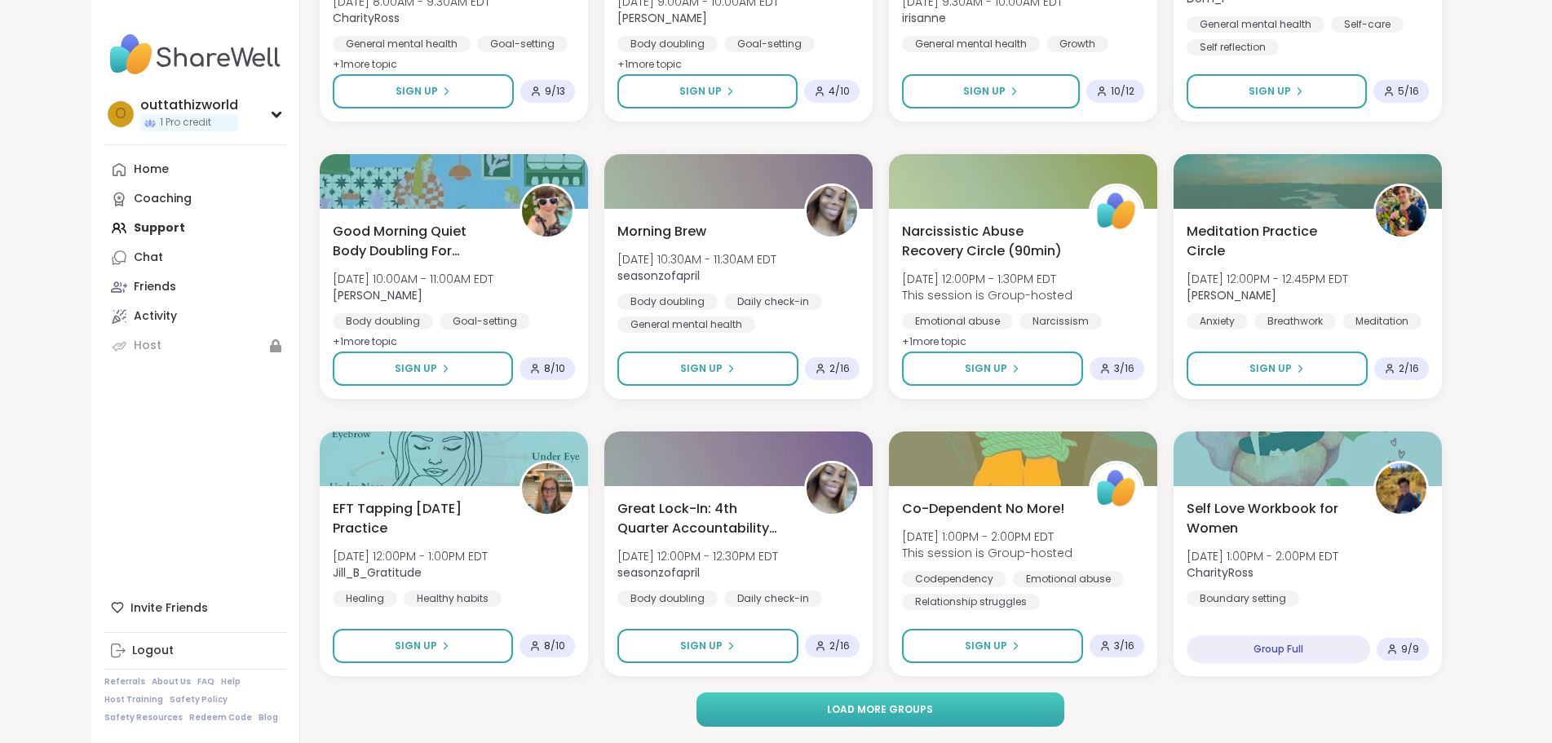
click at [964, 694] on button "Load more groups" at bounding box center [880, 709] width 368 height 34
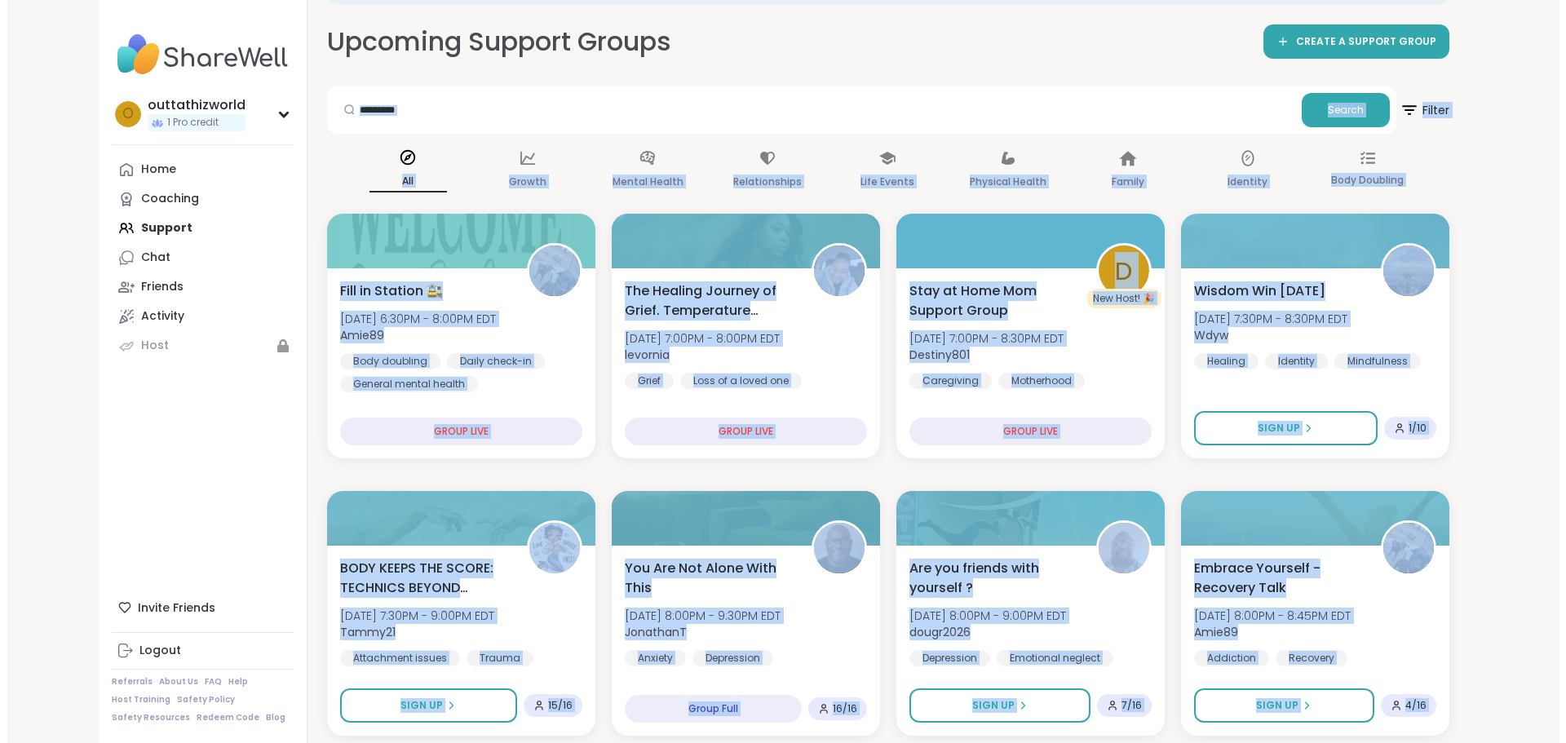
scroll to position [0, 0]
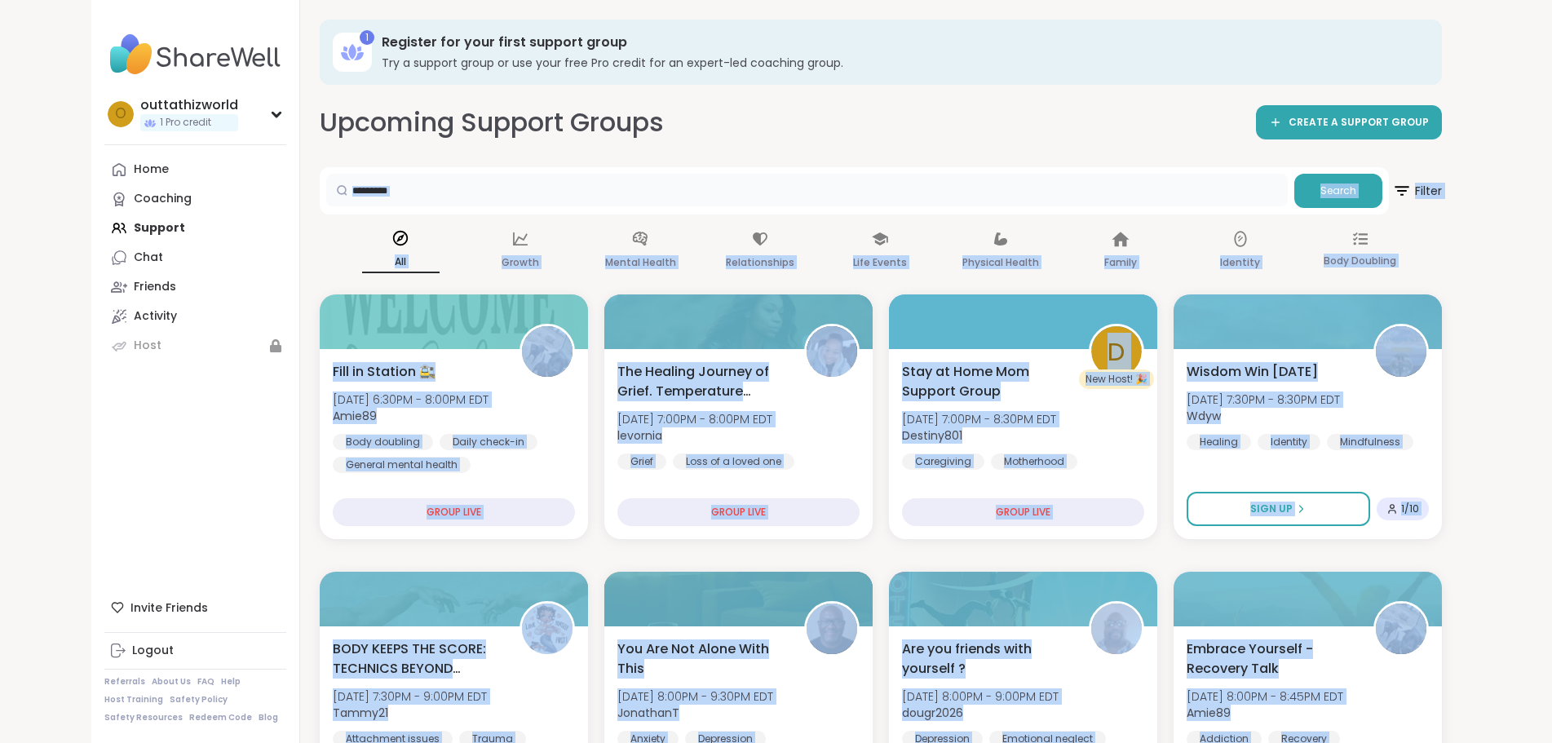
click at [435, 201] on input "text" at bounding box center [806, 190] width 961 height 33
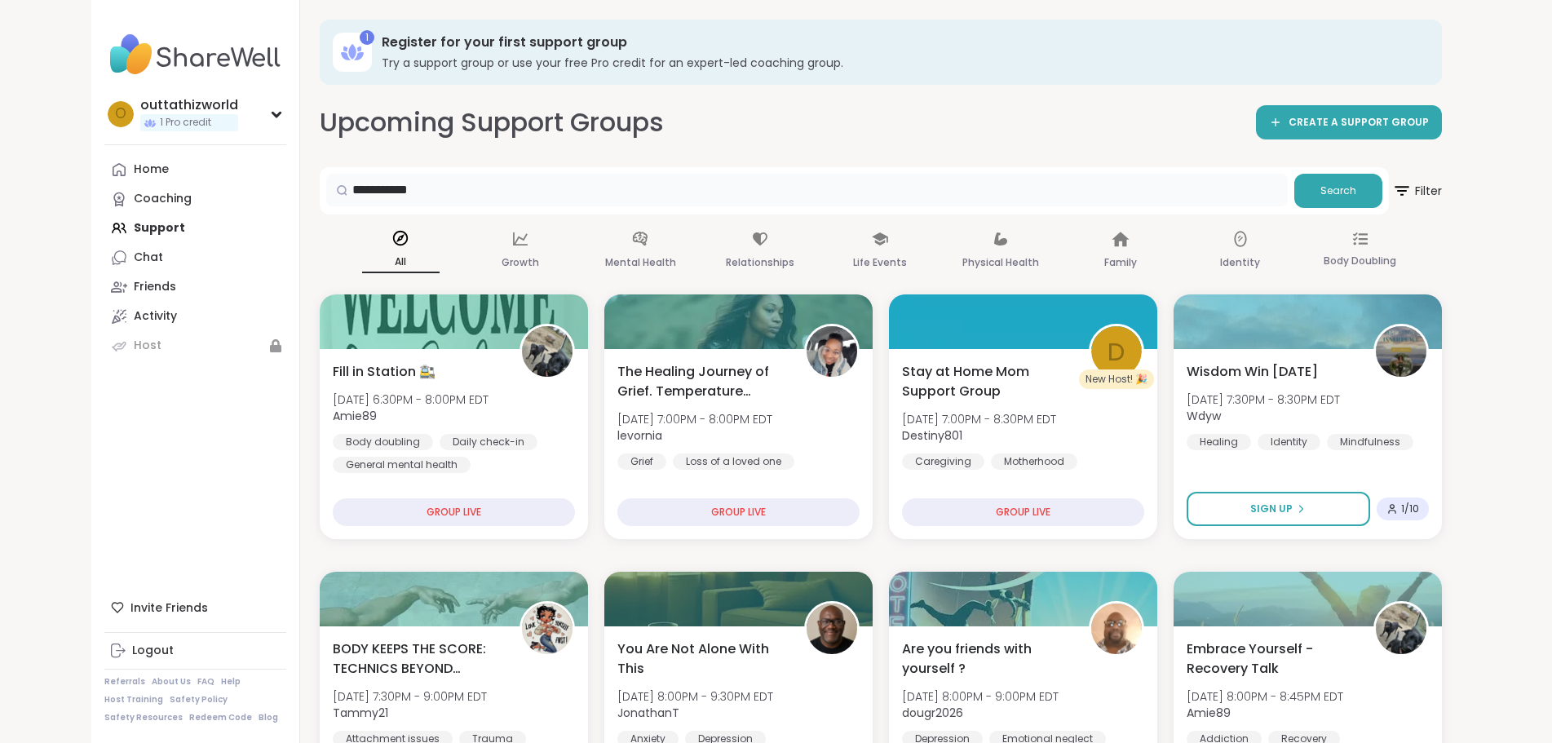
type input "**********"
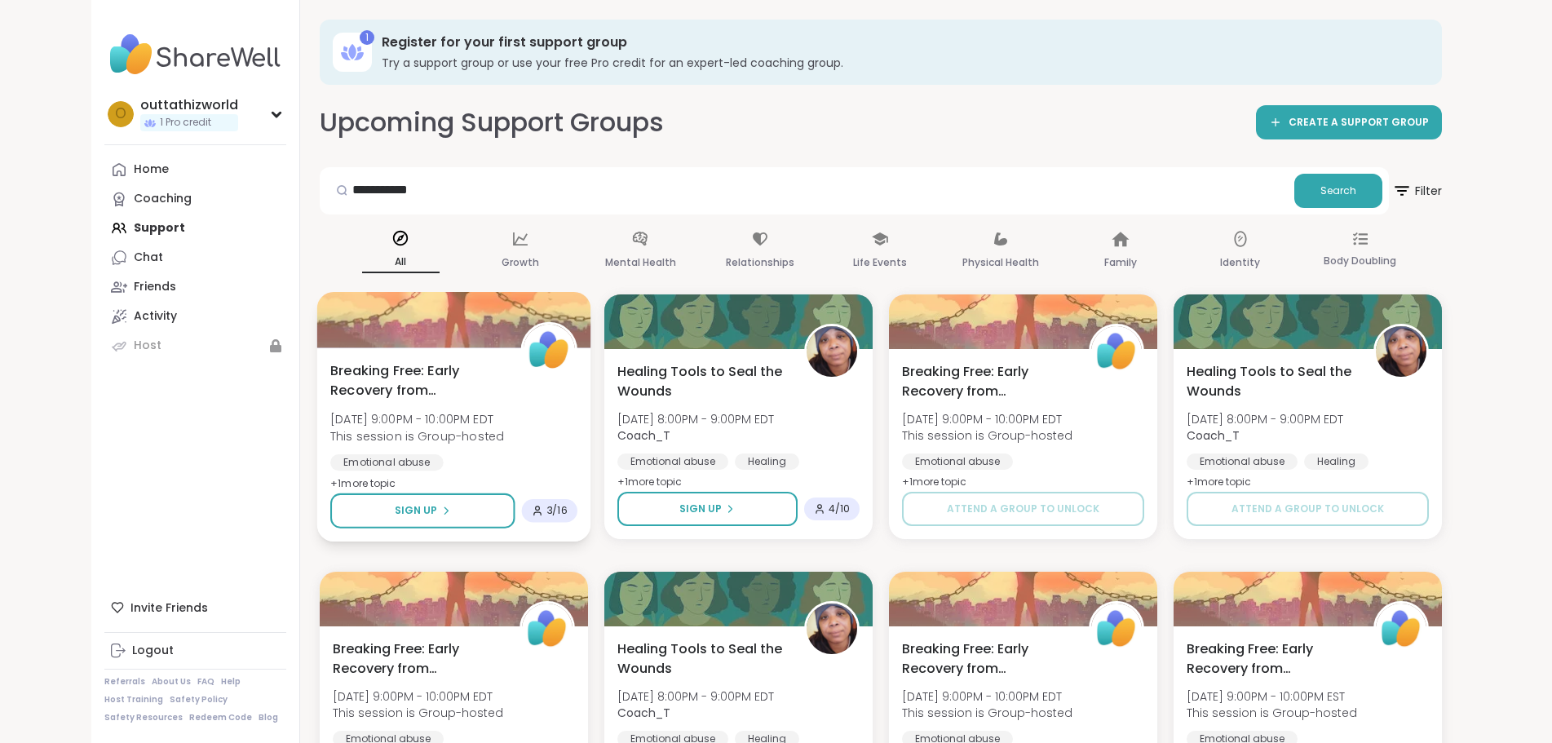
click at [330, 483] on span "+ 1 more topic" at bounding box center [363, 482] width 66 height 13
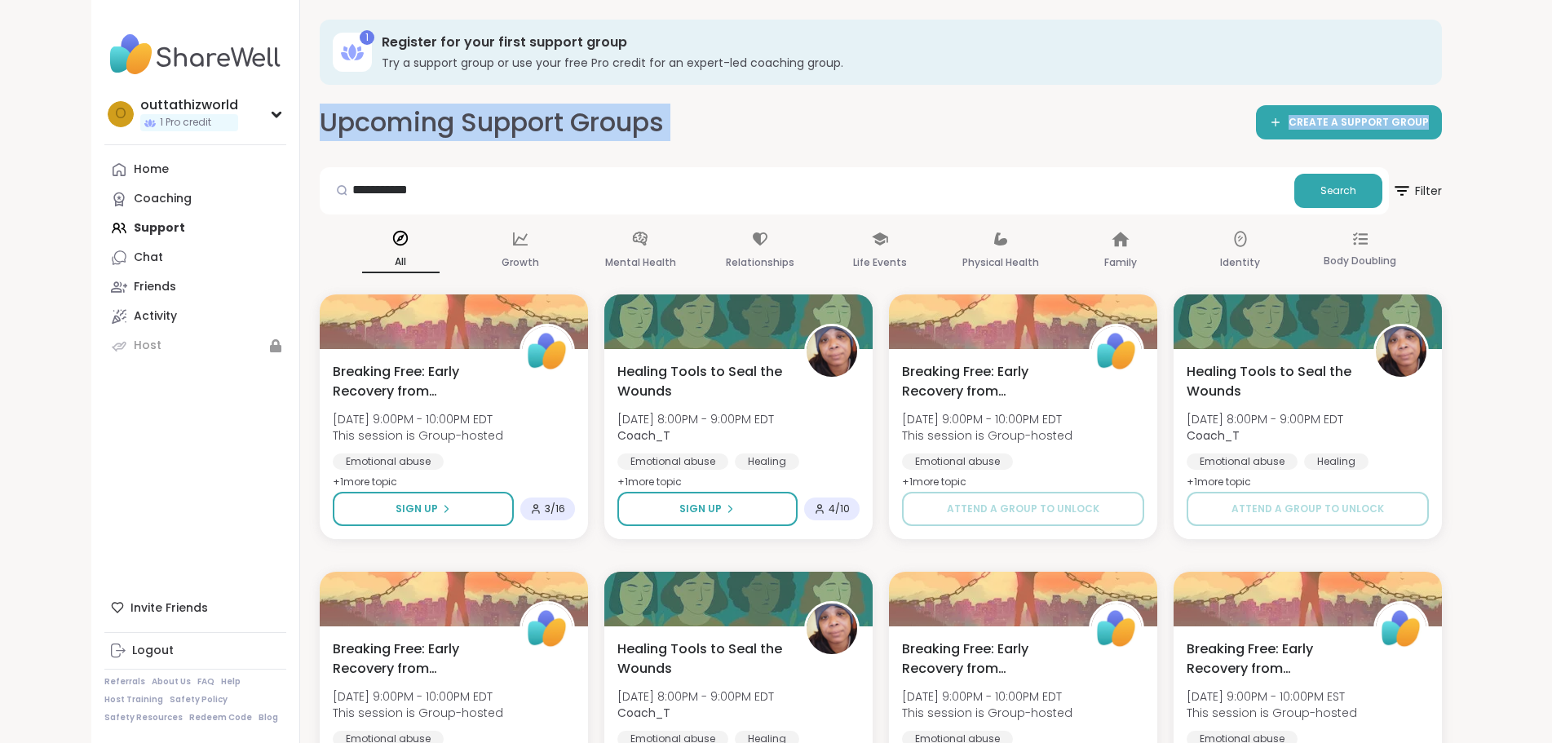
drag, startPoint x: 1558, startPoint y: 82, endPoint x: 1558, endPoint y: 122, distance: 40.8
click at [1552, 122] on html "**********" at bounding box center [776, 555] width 1552 height 1110
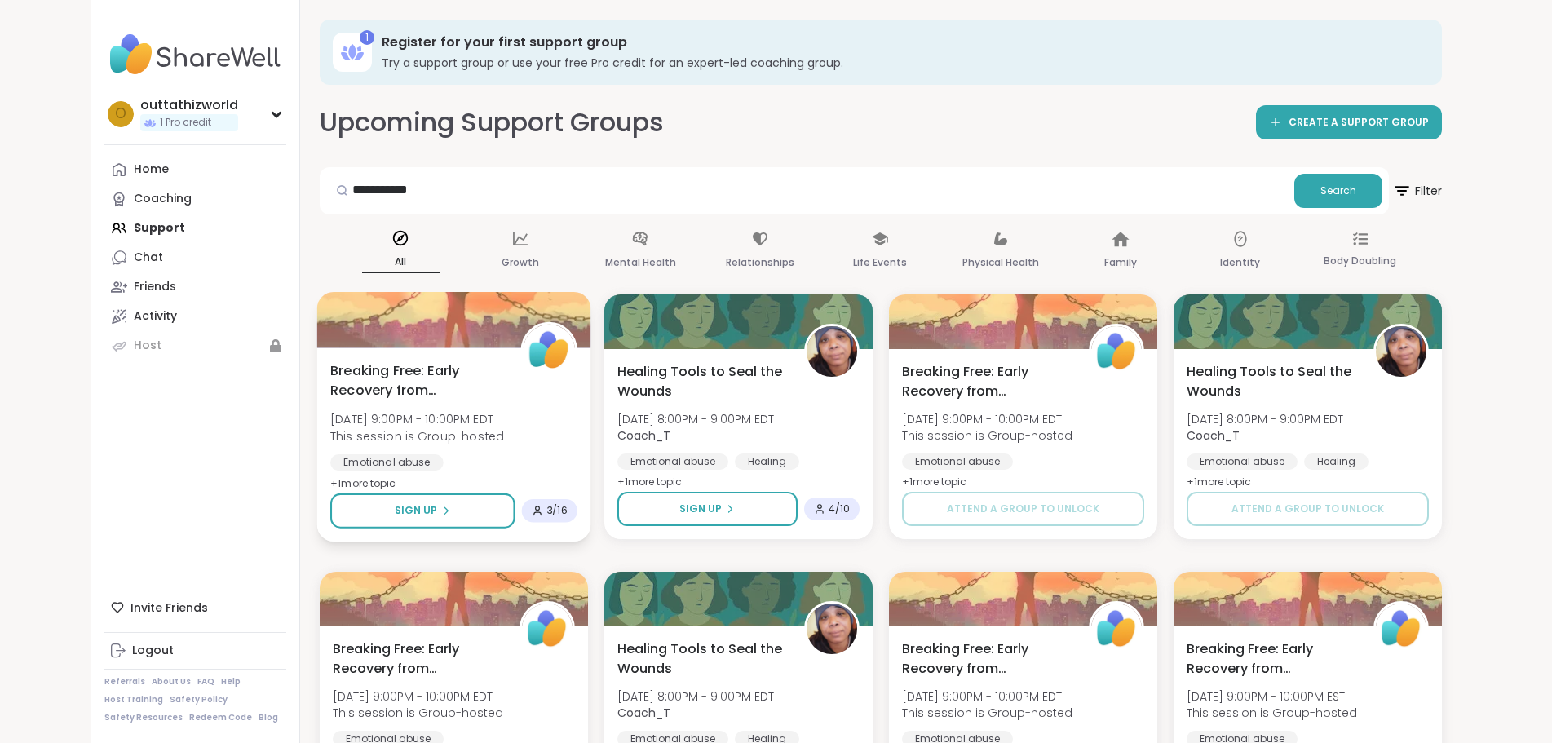
click at [330, 480] on span "+ 1 more topic" at bounding box center [363, 482] width 66 height 13
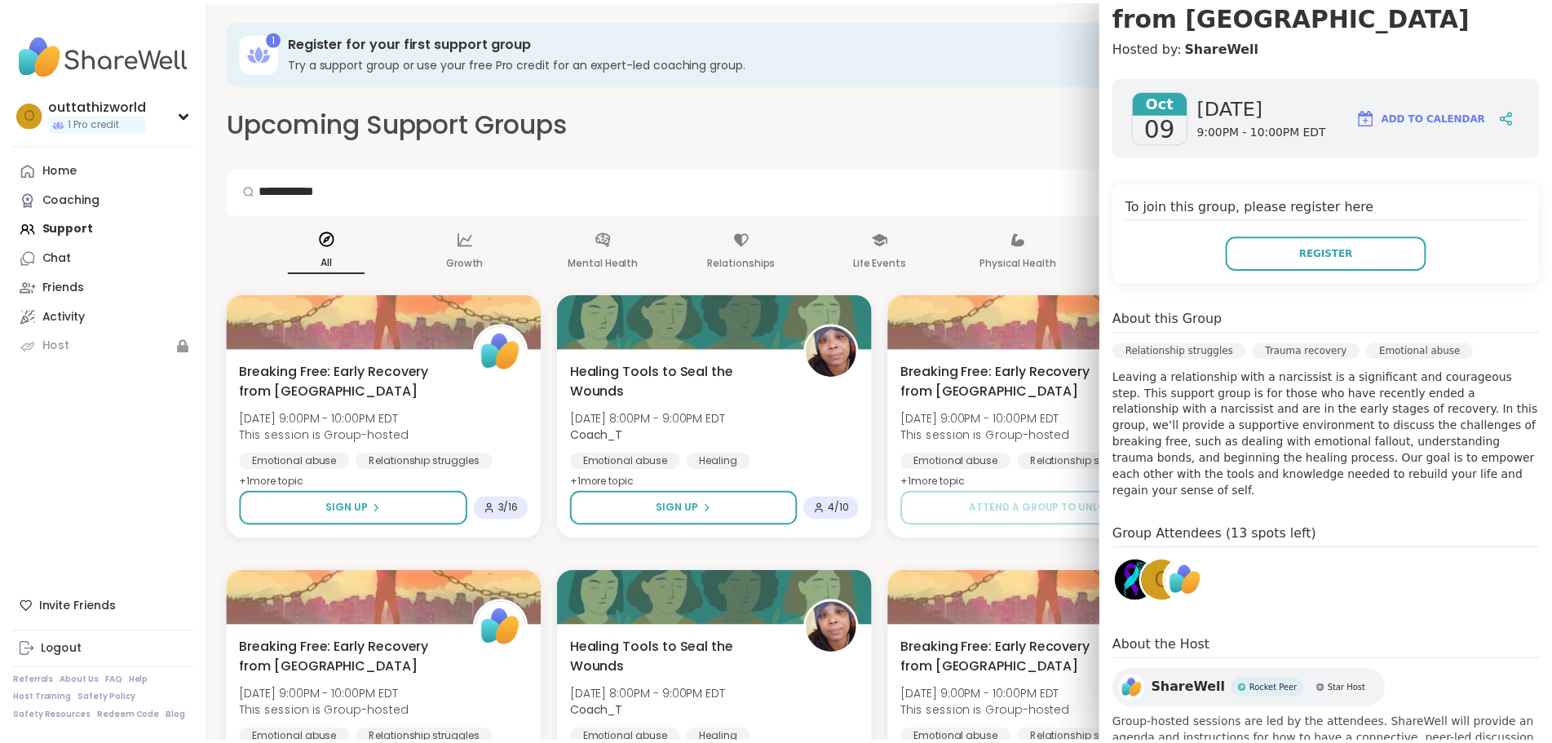
scroll to position [219, 0]
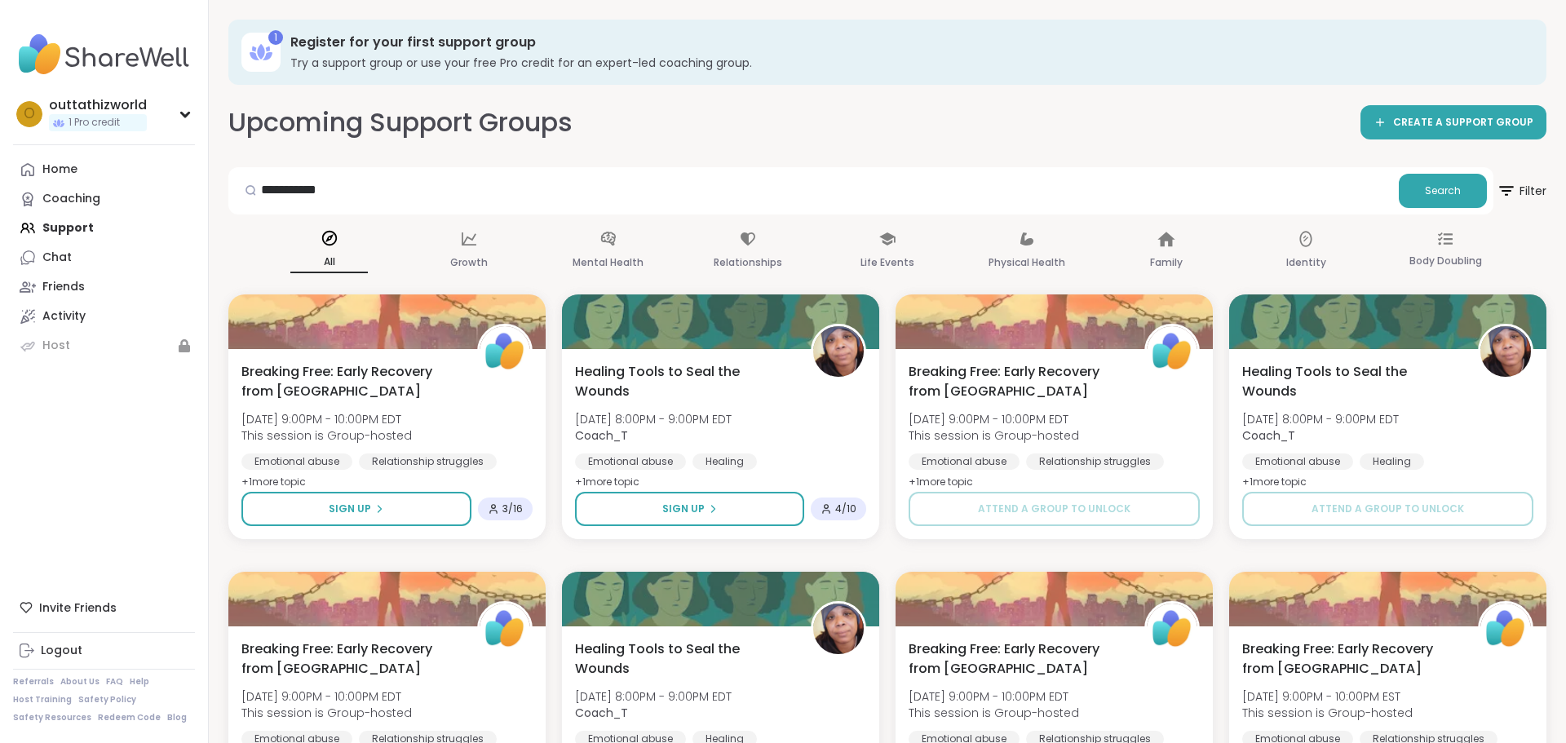
click at [786, 139] on div "Upcoming Support Groups CREATE A SUPPORT GROUP" at bounding box center [887, 122] width 1318 height 37
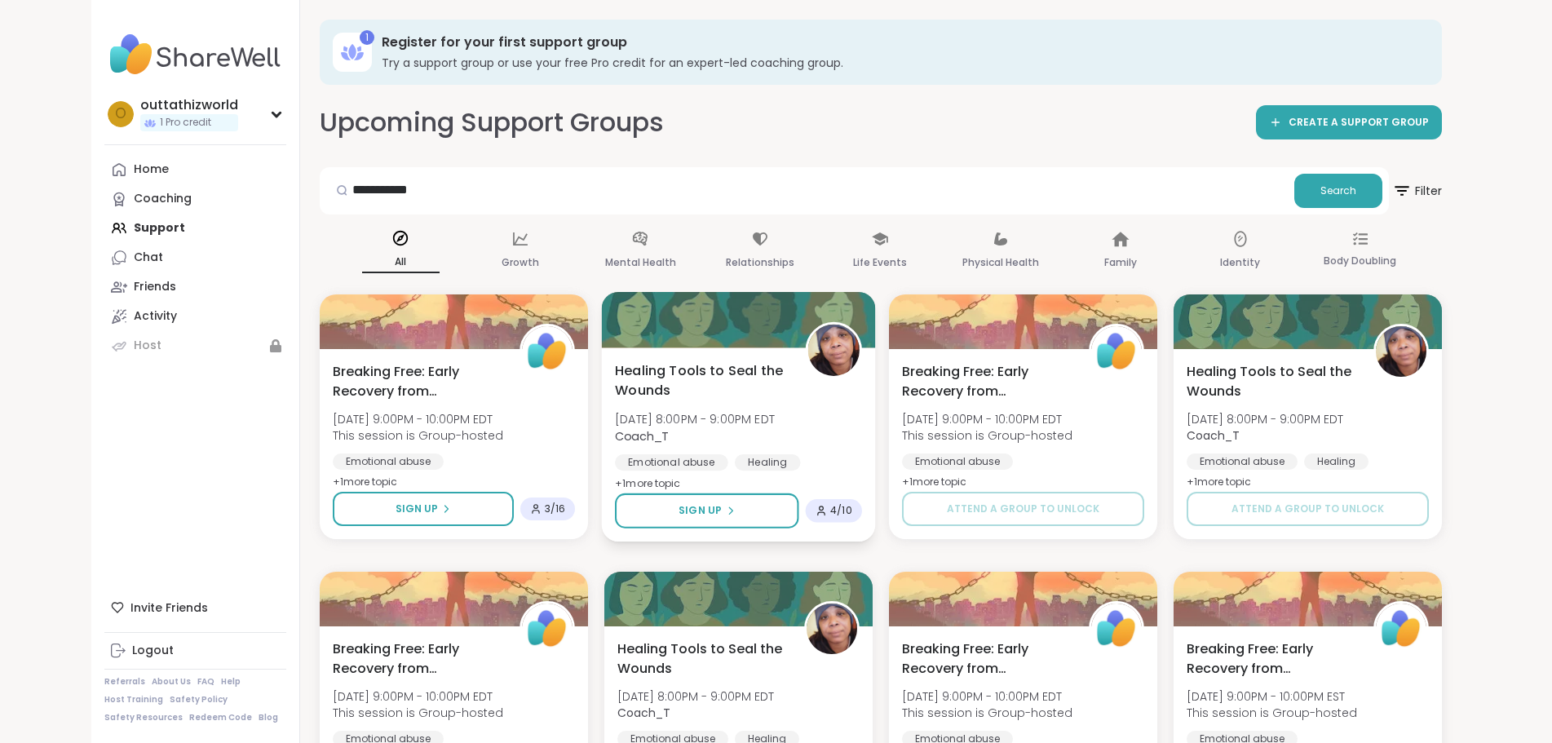
click at [615, 484] on span "+ 1 more topic" at bounding box center [648, 482] width 66 height 13
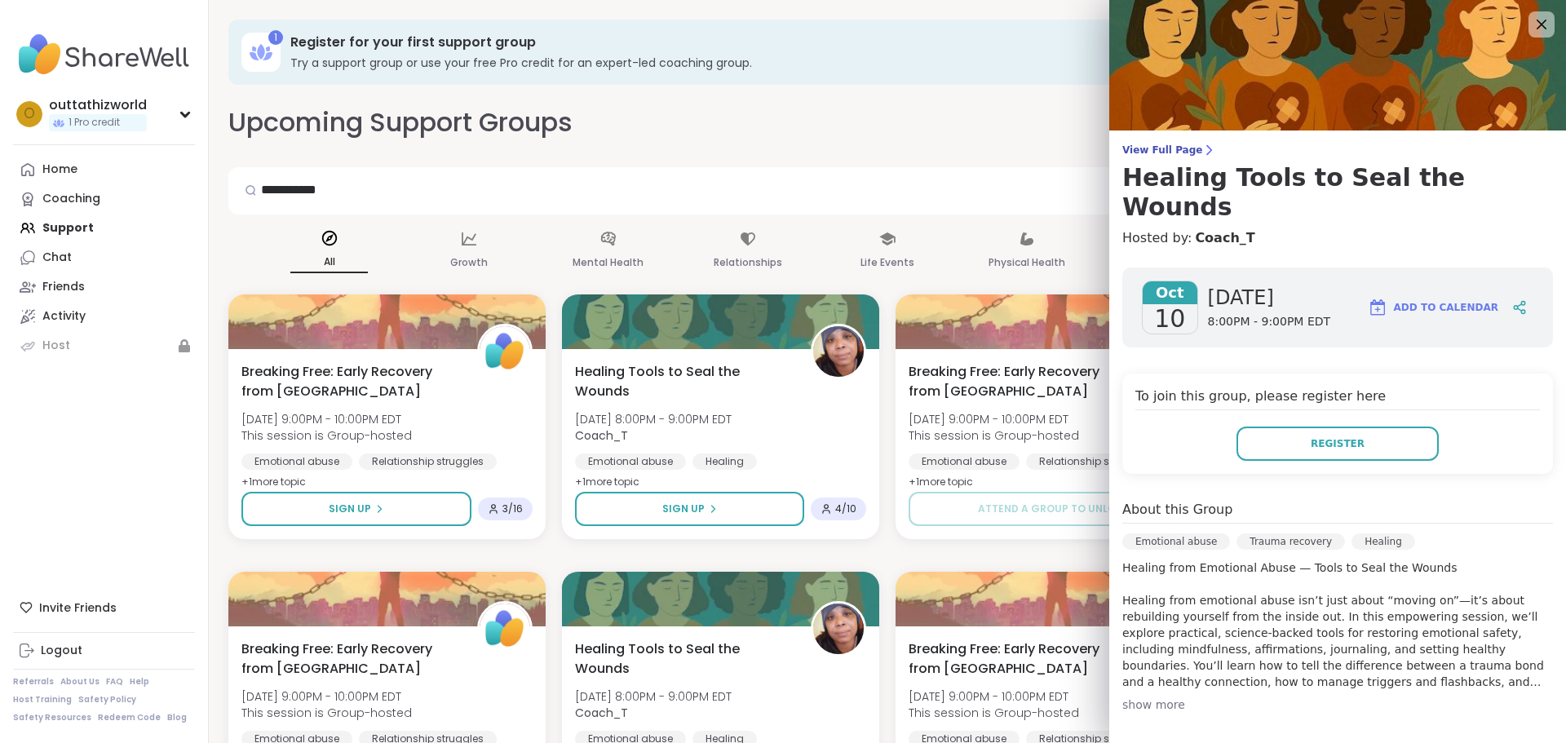
click at [1159, 696] on div "show more" at bounding box center [1337, 704] width 431 height 16
click at [1536, 28] on icon at bounding box center [1541, 25] width 11 height 11
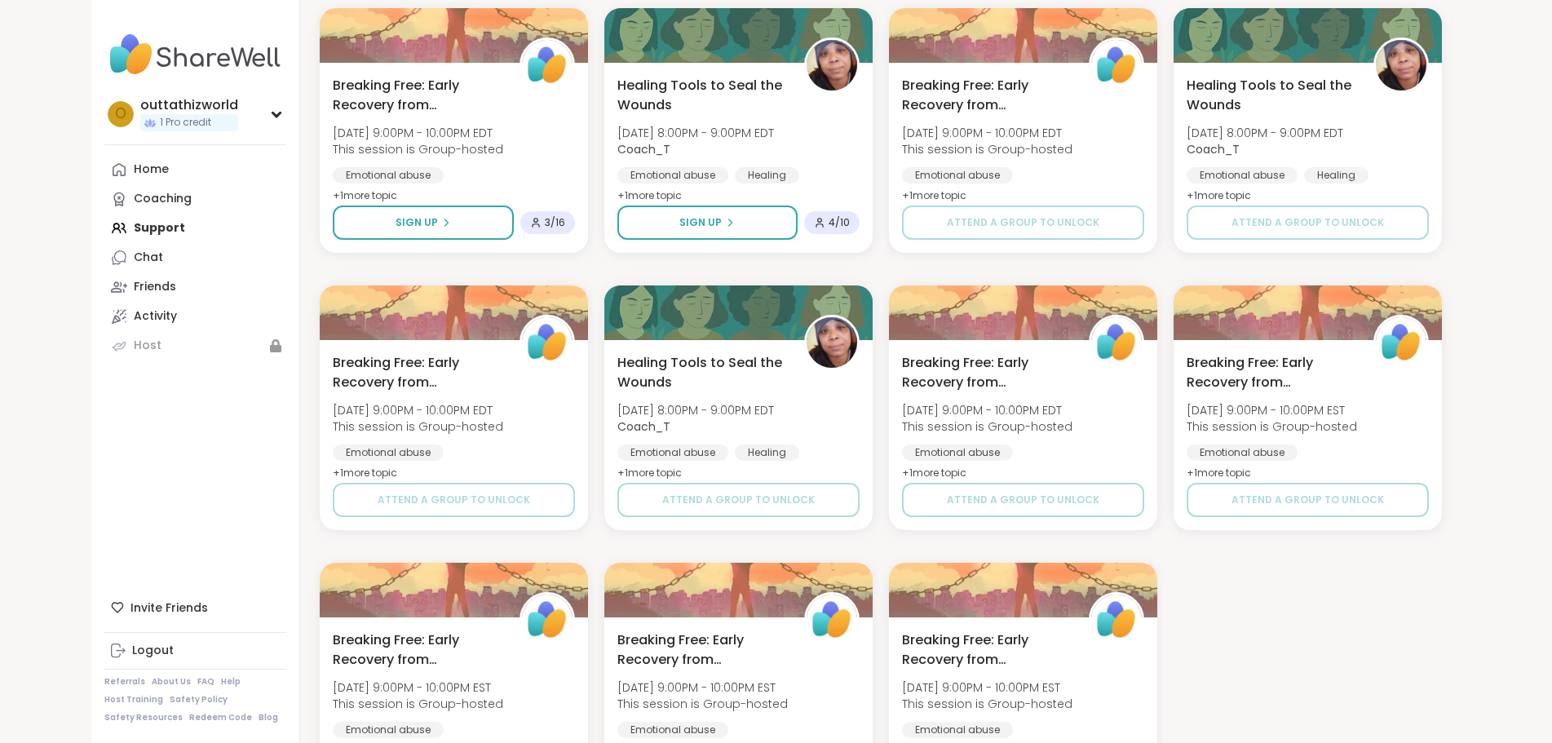
scroll to position [266, 0]
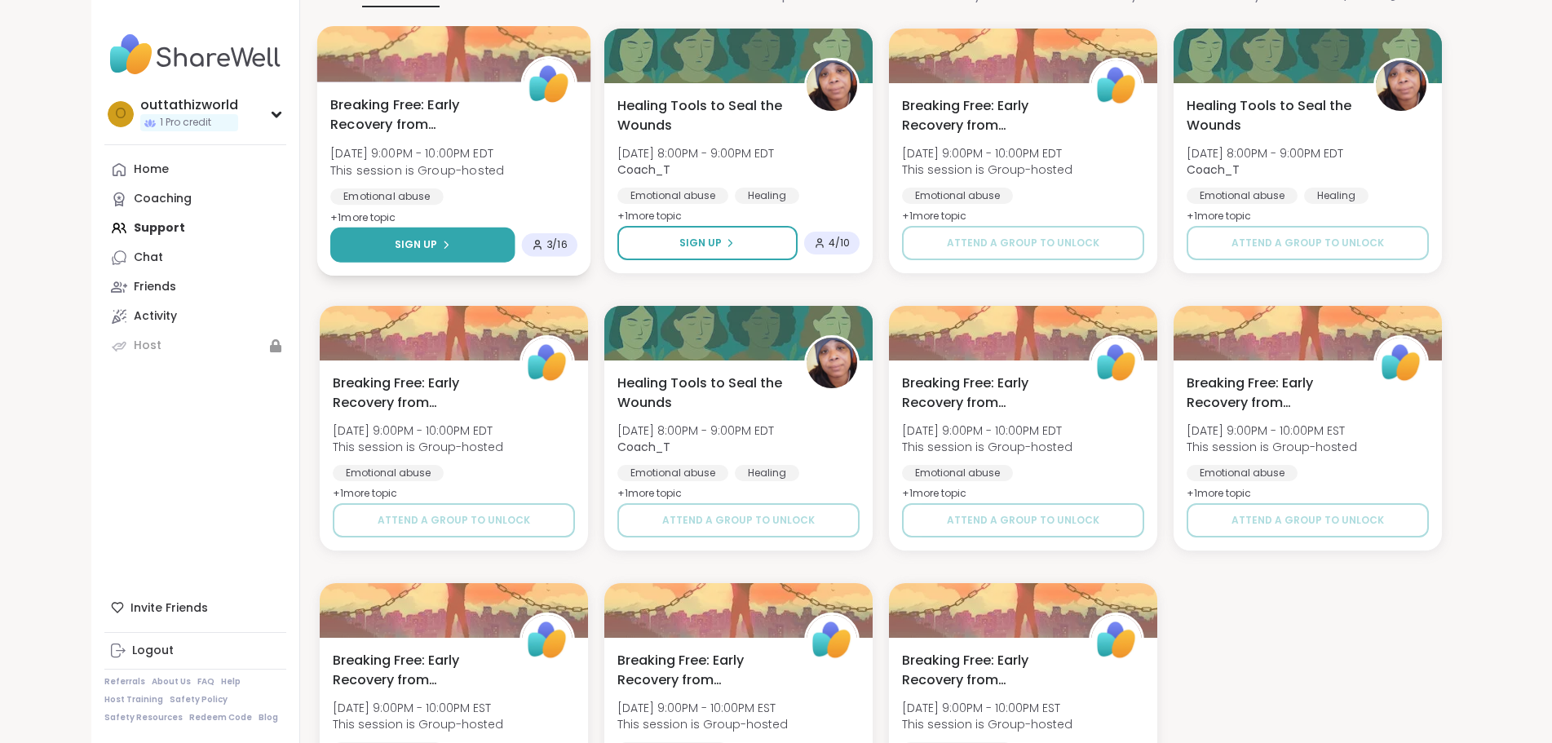
click at [394, 245] on span "Sign Up" at bounding box center [415, 244] width 43 height 15
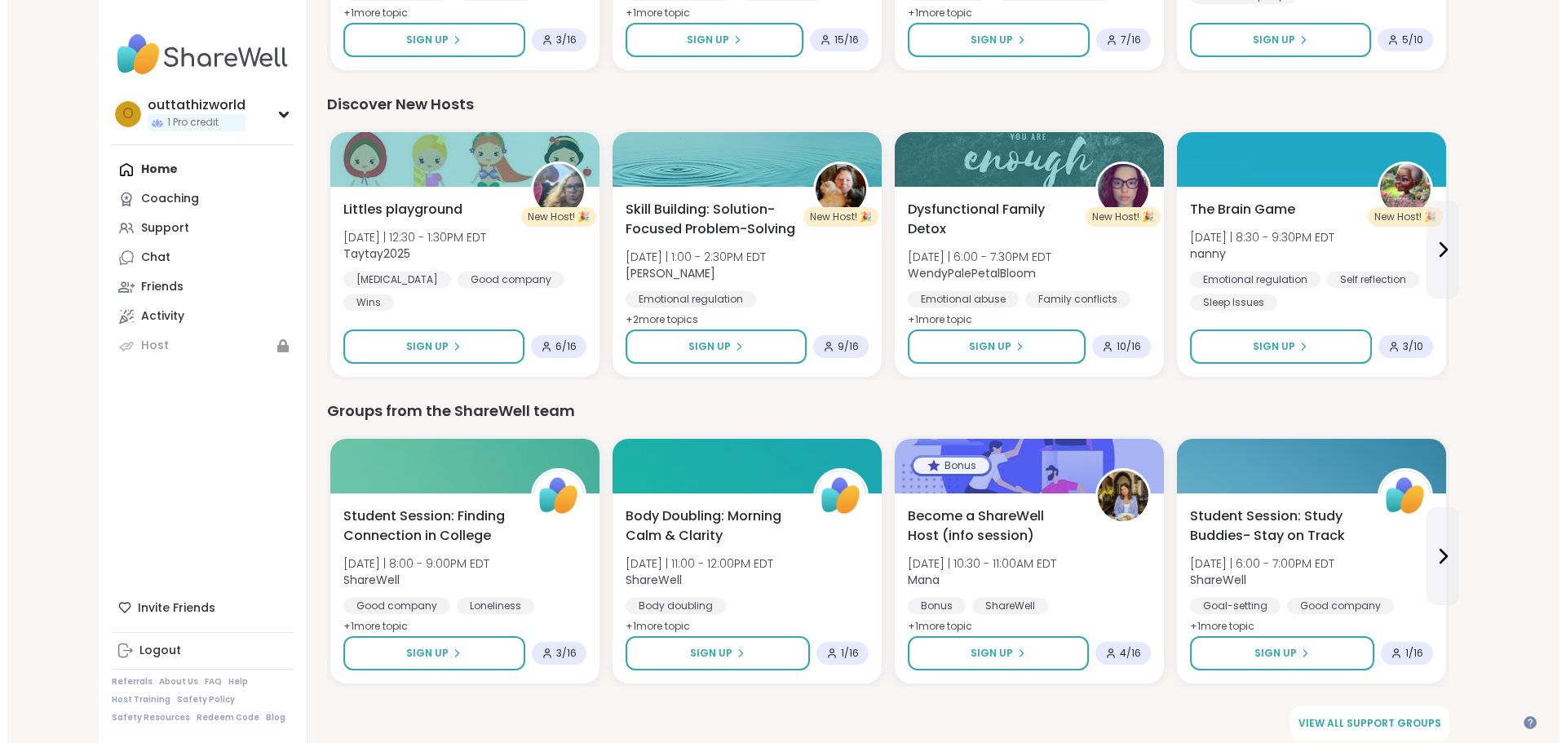
scroll to position [1016, 0]
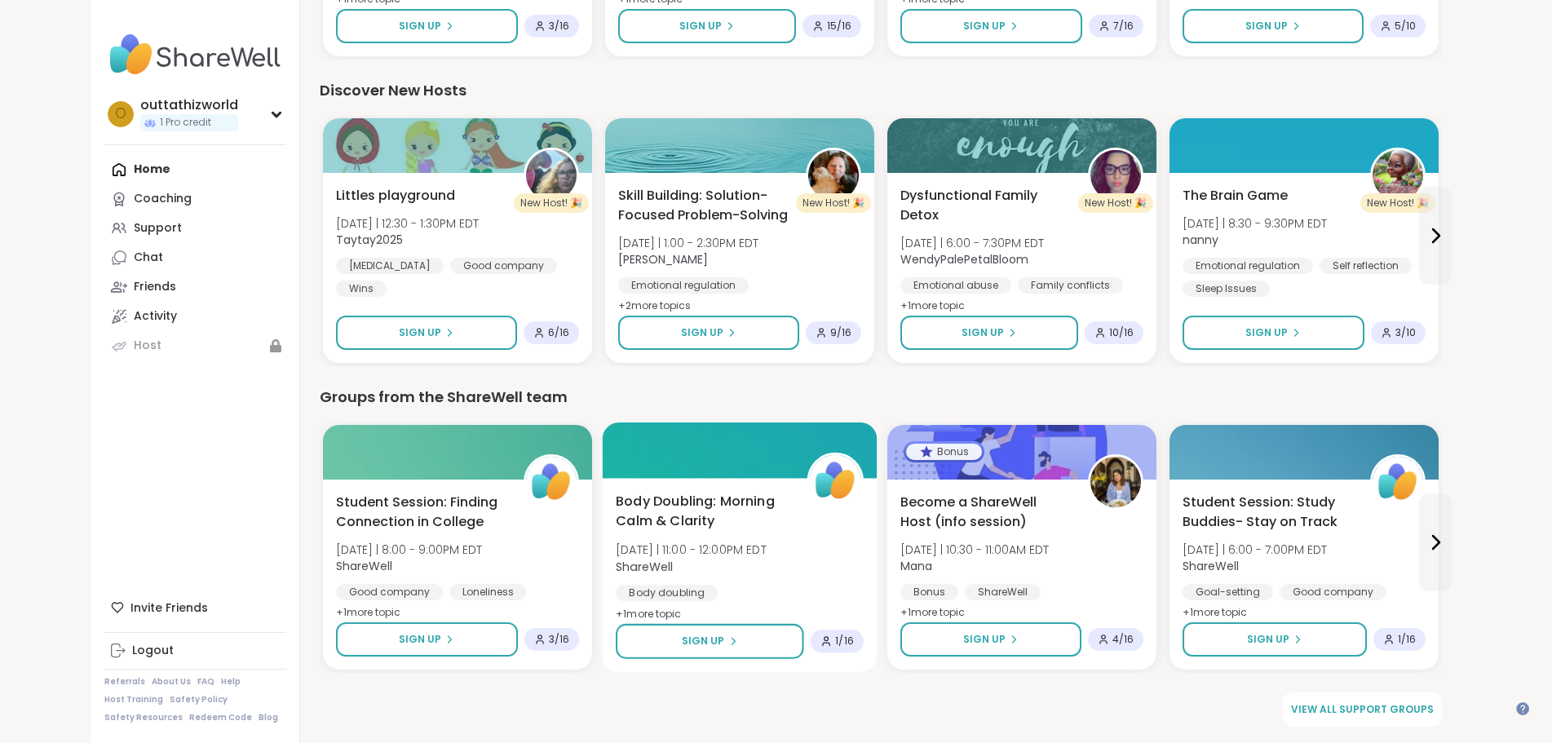
click at [616, 610] on span "+ 1 more topic" at bounding box center [649, 613] width 66 height 13
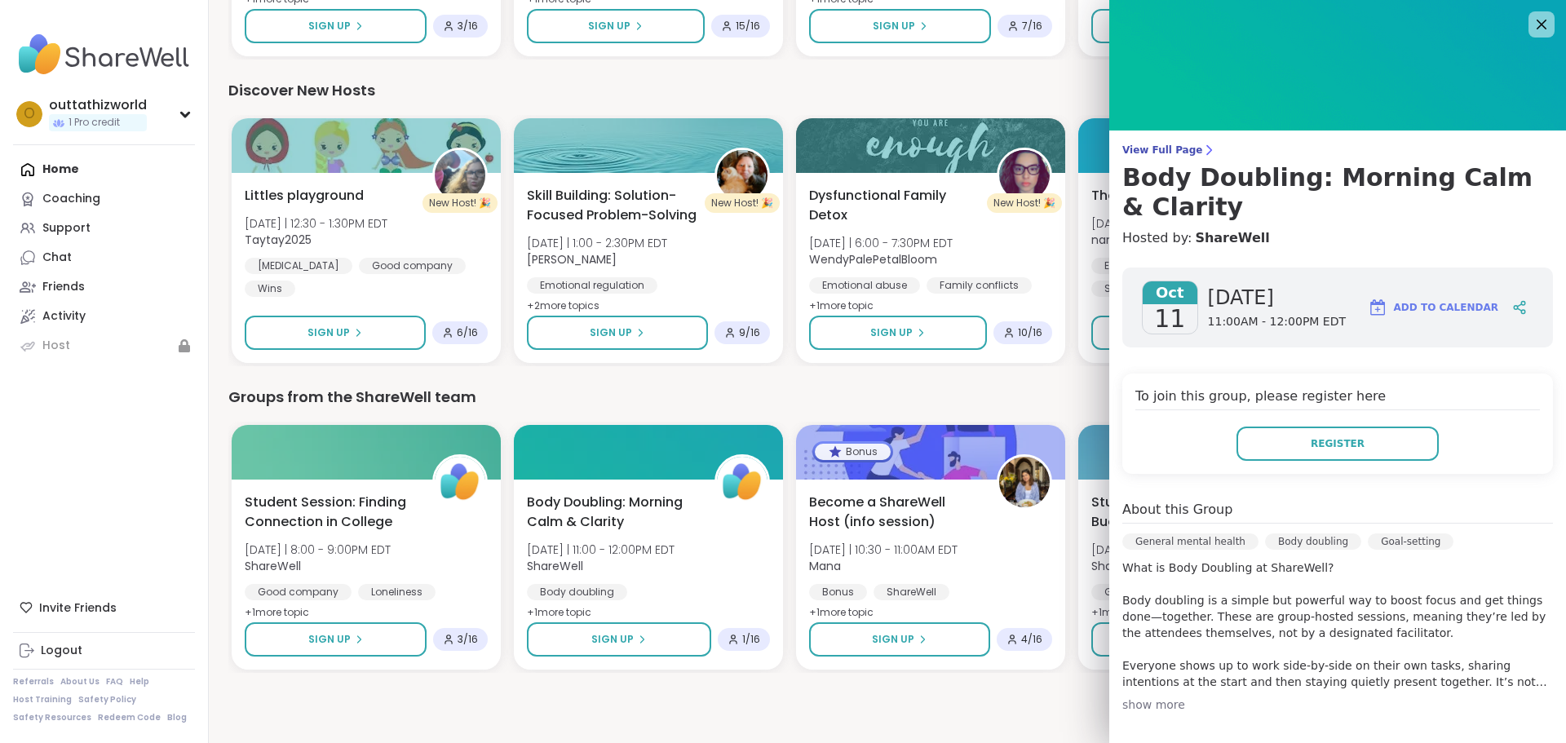
scroll to position [0, 0]
click at [1160, 705] on div "show more" at bounding box center [1337, 704] width 431 height 16
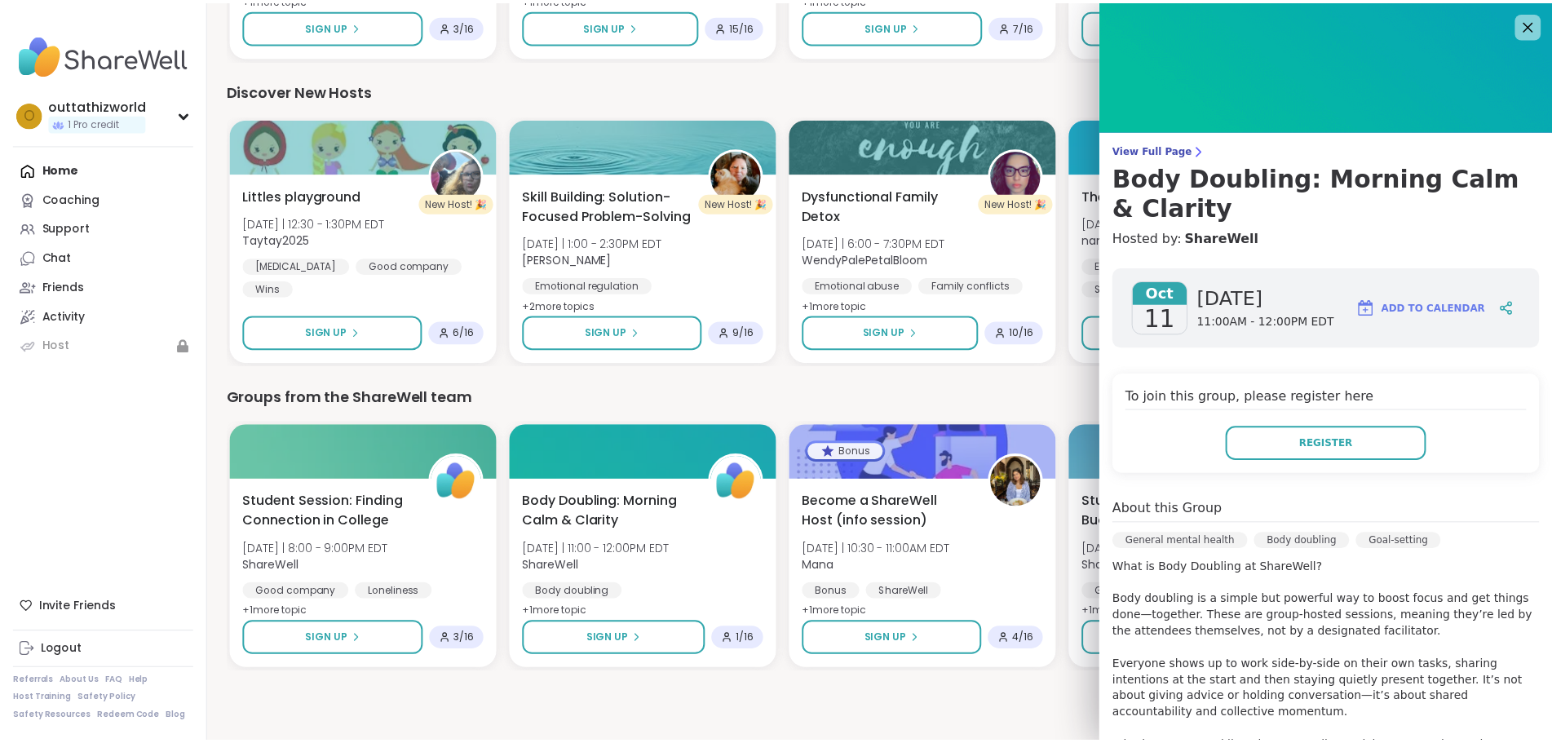
scroll to position [82, 0]
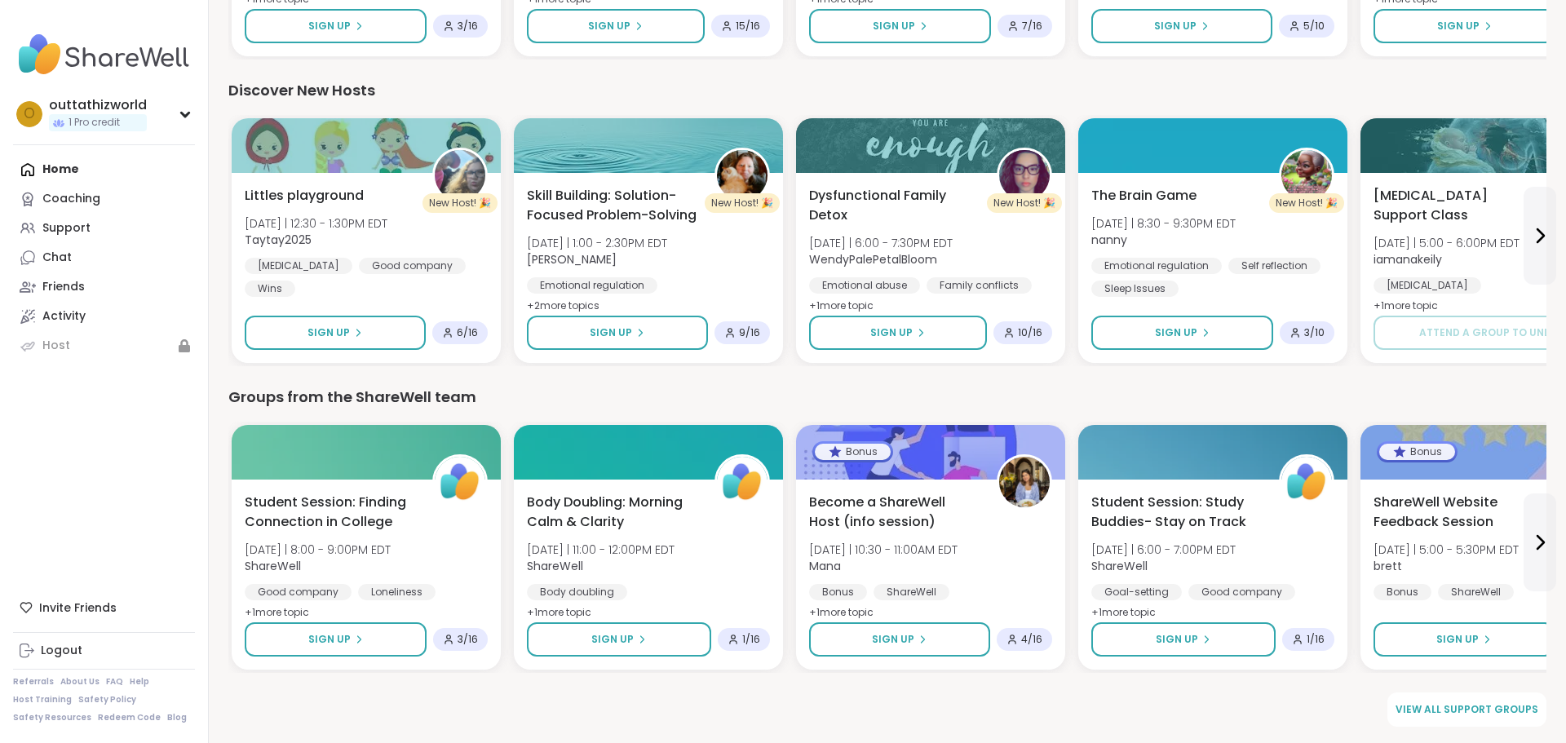
click at [132, 478] on nav "o outtathizworld 1 Pro credit Profile Membership Settings Help Home Coaching Su…" at bounding box center [104, 371] width 209 height 743
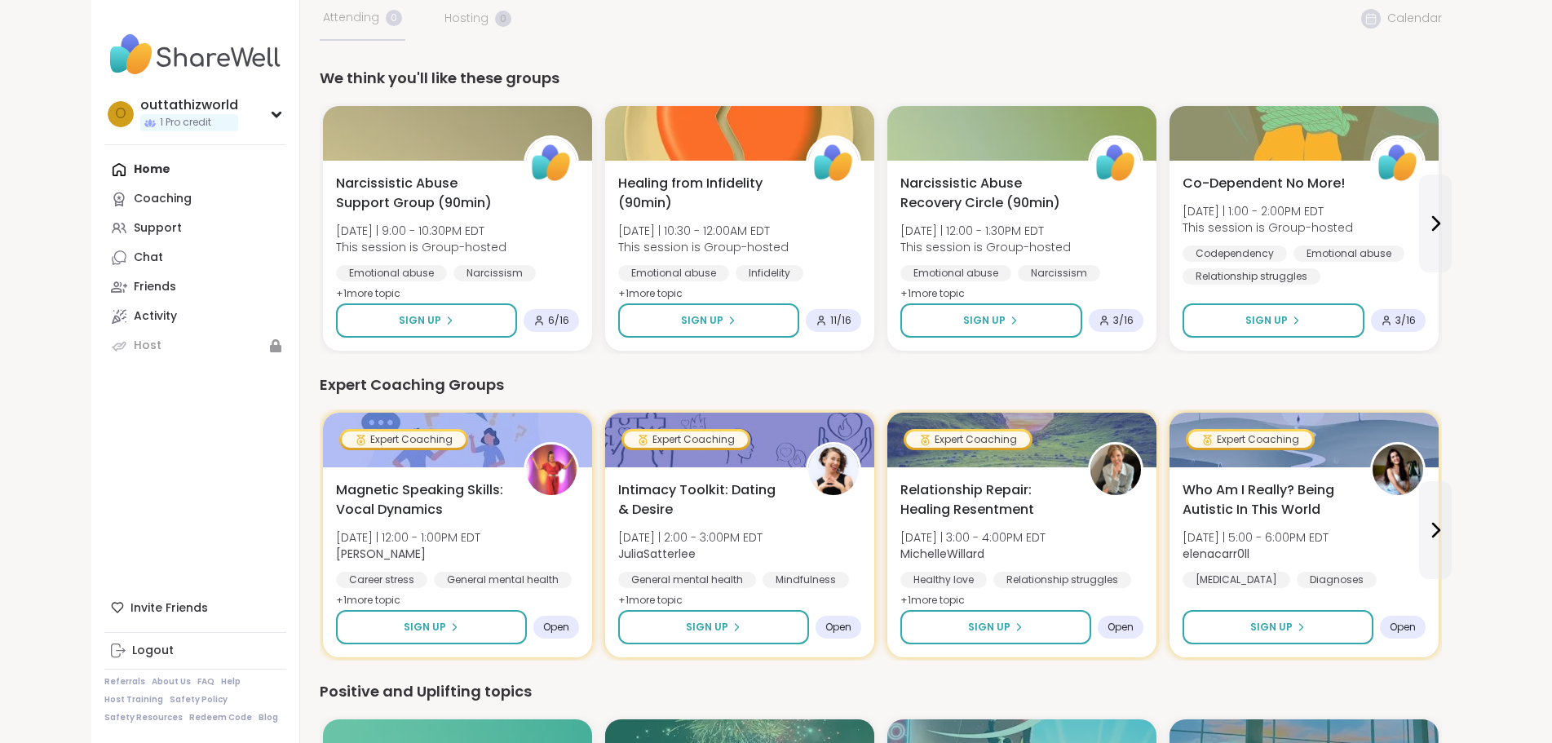
scroll to position [0, 0]
